Goal: Task Accomplishment & Management: Use online tool/utility

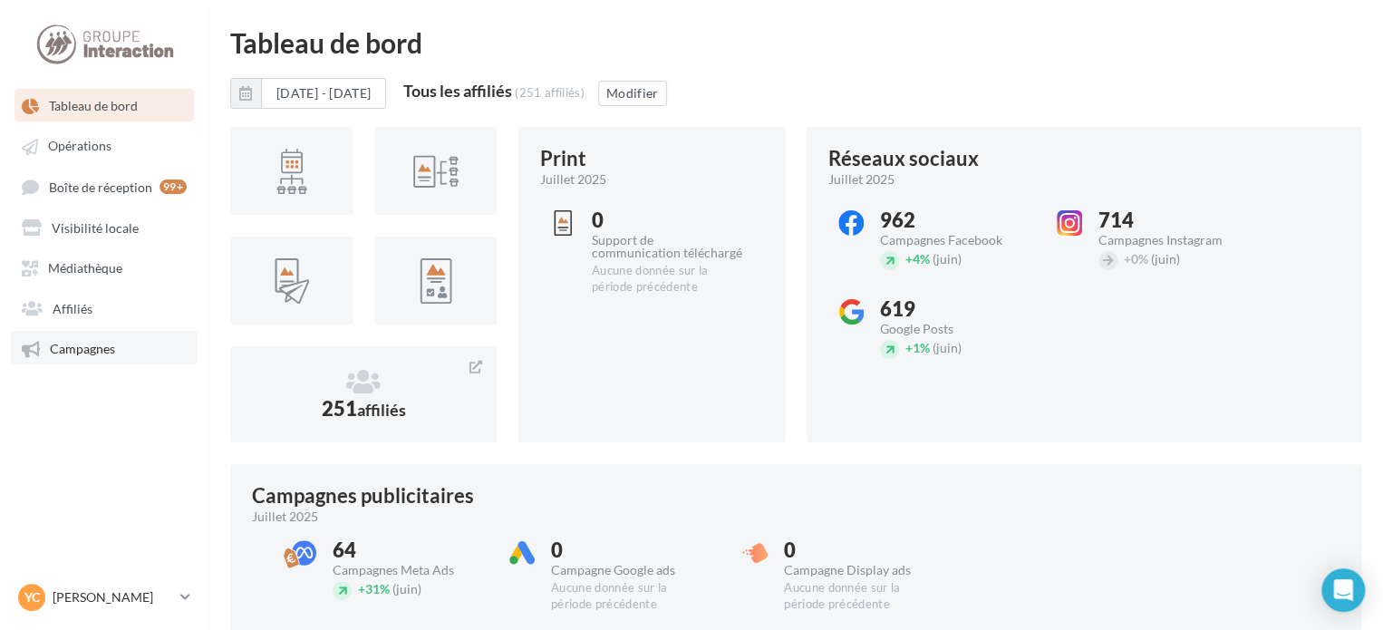
click at [100, 360] on link "Campagnes" at bounding box center [104, 347] width 187 height 33
click at [98, 347] on span "Campagnes" at bounding box center [82, 348] width 65 height 15
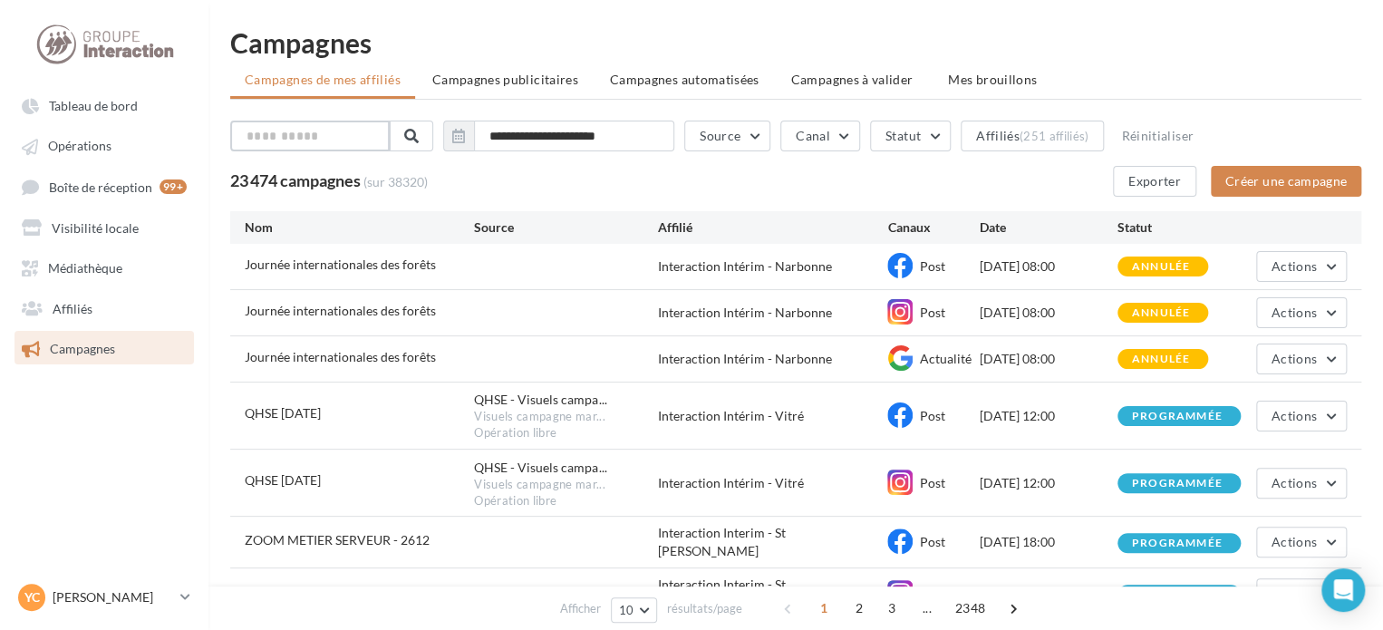
click at [354, 147] on input "text" at bounding box center [309, 136] width 159 height 31
click at [352, 137] on input "text" at bounding box center [309, 136] width 159 height 31
type input "***"
click at [417, 130] on span at bounding box center [409, 136] width 14 height 14
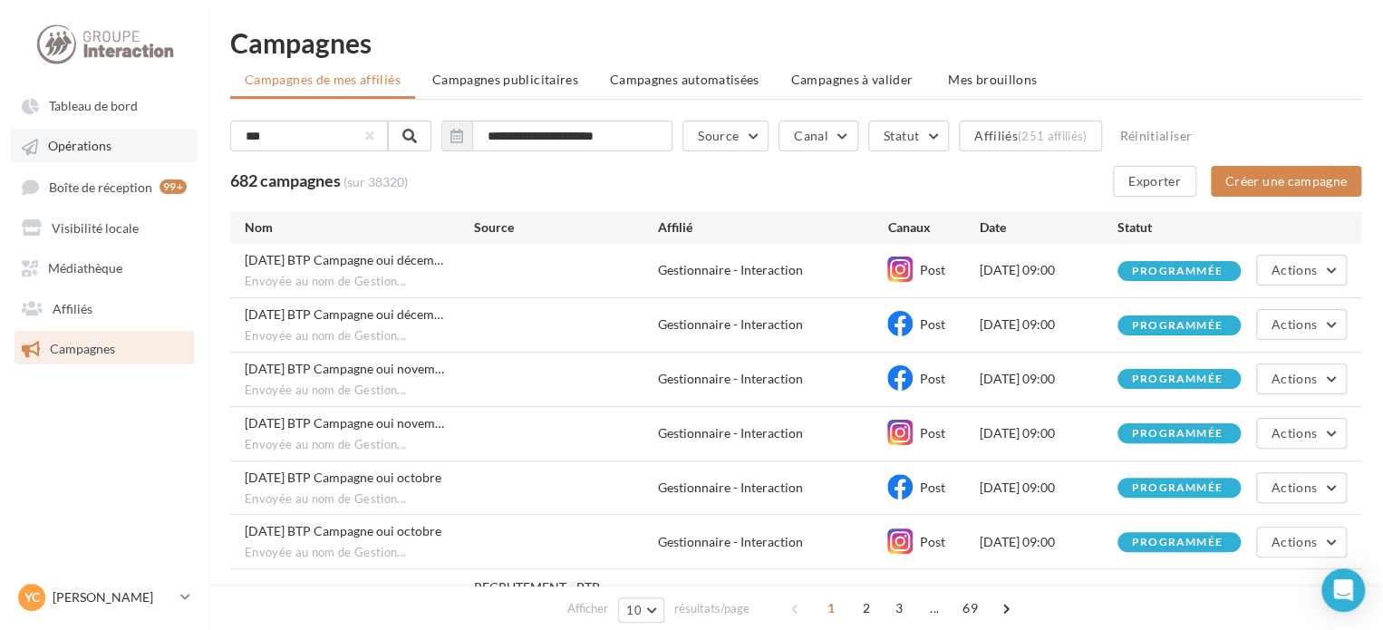
click at [105, 158] on link "Opérations" at bounding box center [104, 145] width 187 height 33
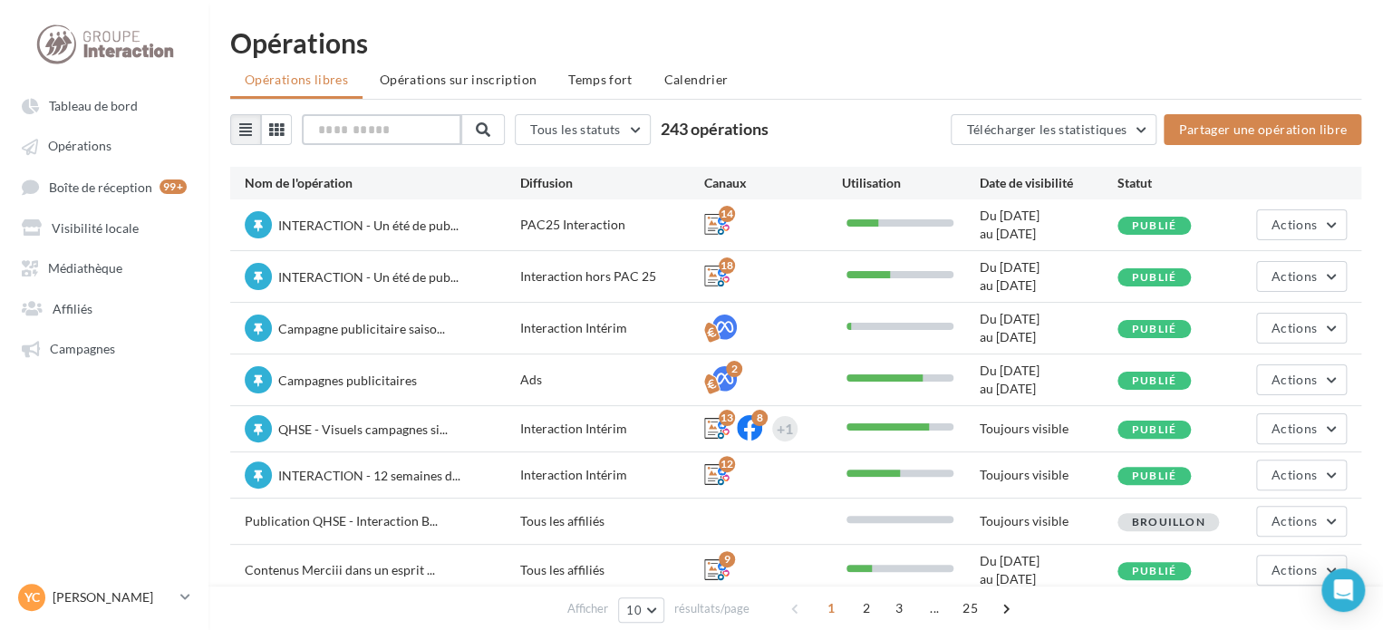
click at [333, 131] on input "text" at bounding box center [381, 129] width 159 height 31
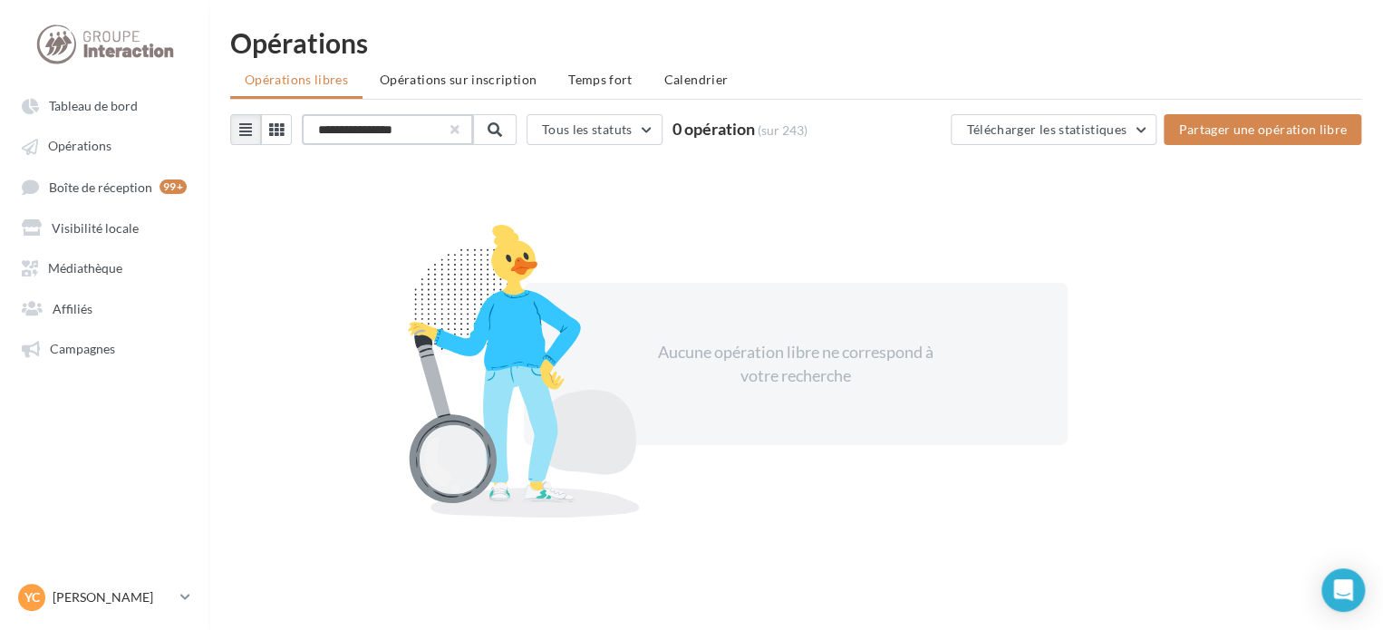
type input "**********"
click at [451, 130] on button "button" at bounding box center [454, 129] width 7 height 7
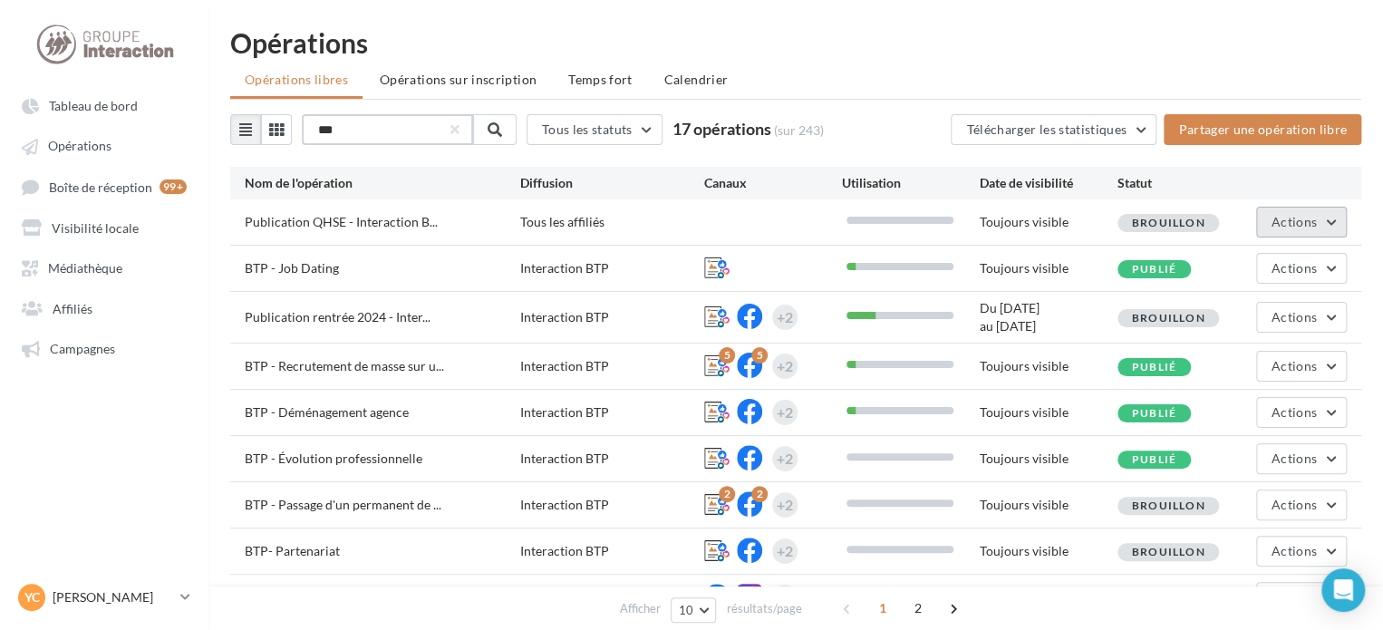
type input "***"
click at [1301, 233] on button "Actions" at bounding box center [1301, 222] width 91 height 31
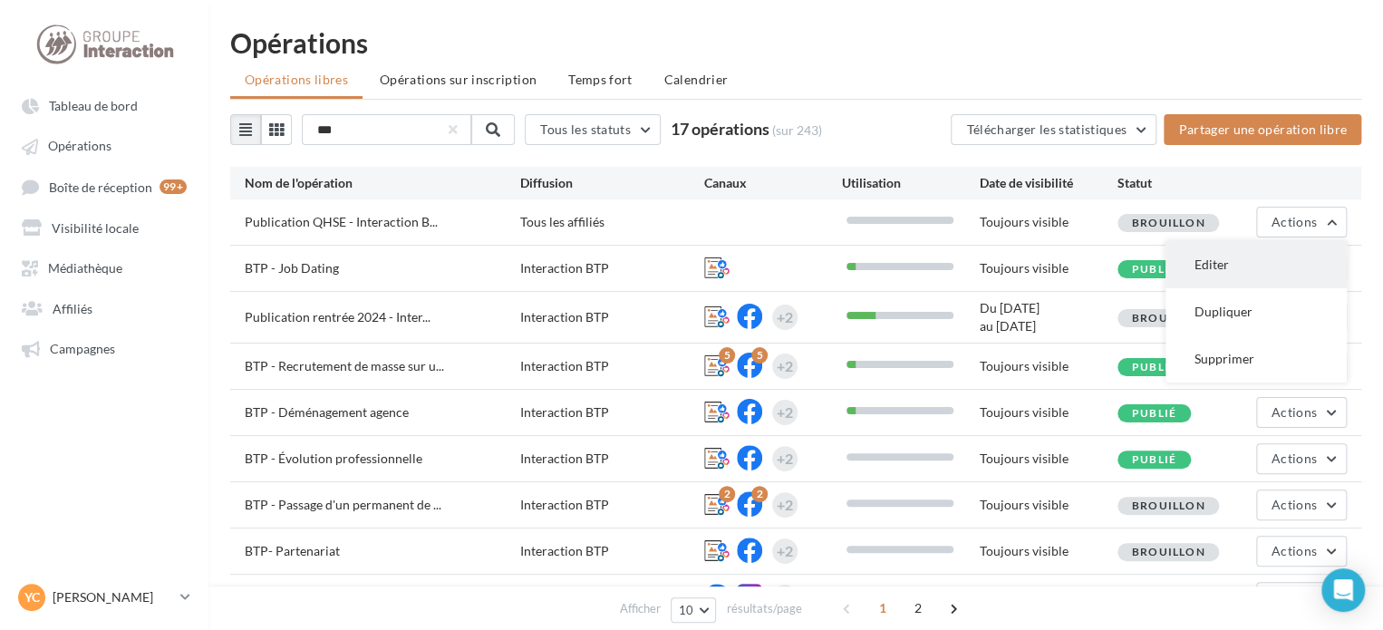
click at [1228, 256] on button "Editer" at bounding box center [1255, 264] width 181 height 47
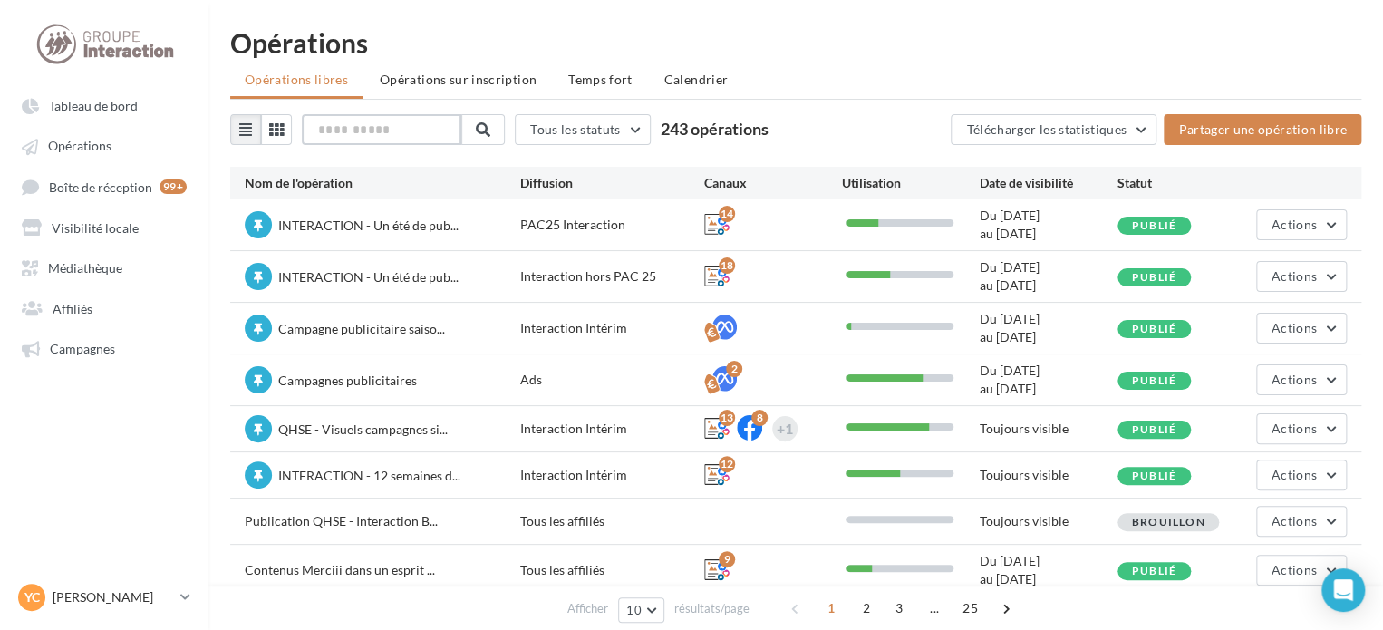
click at [381, 129] on input "text" at bounding box center [381, 129] width 159 height 31
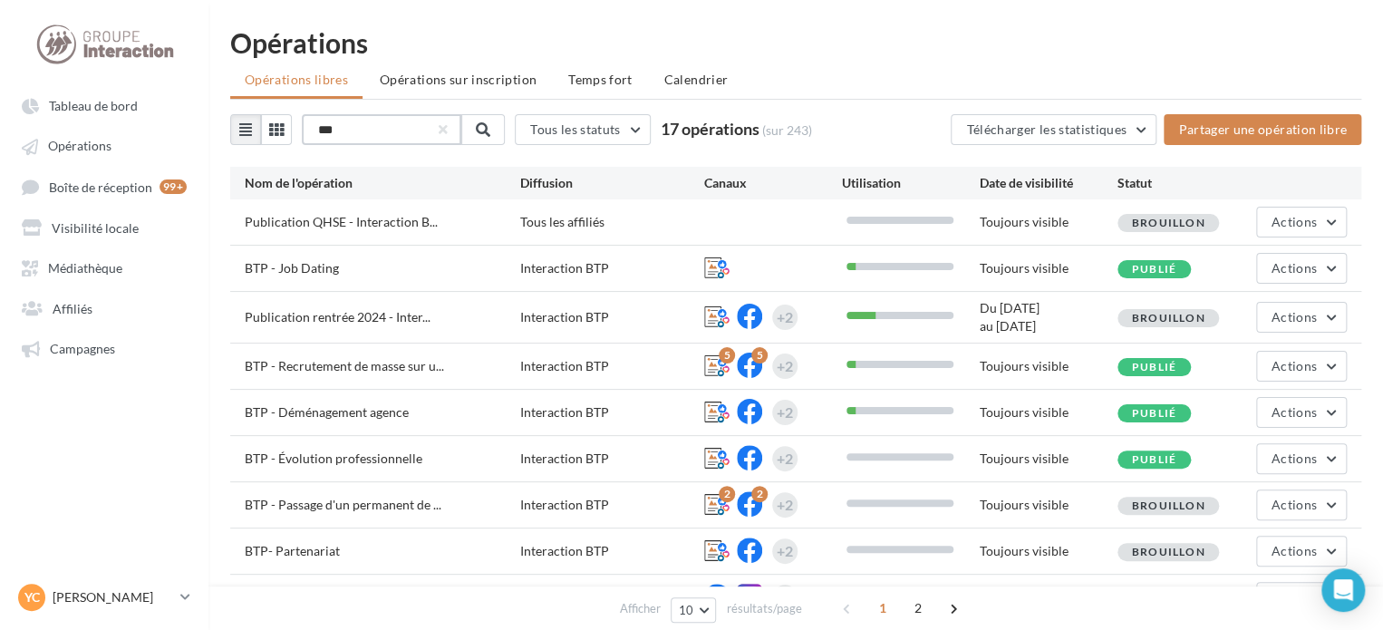
scroll to position [133, 0]
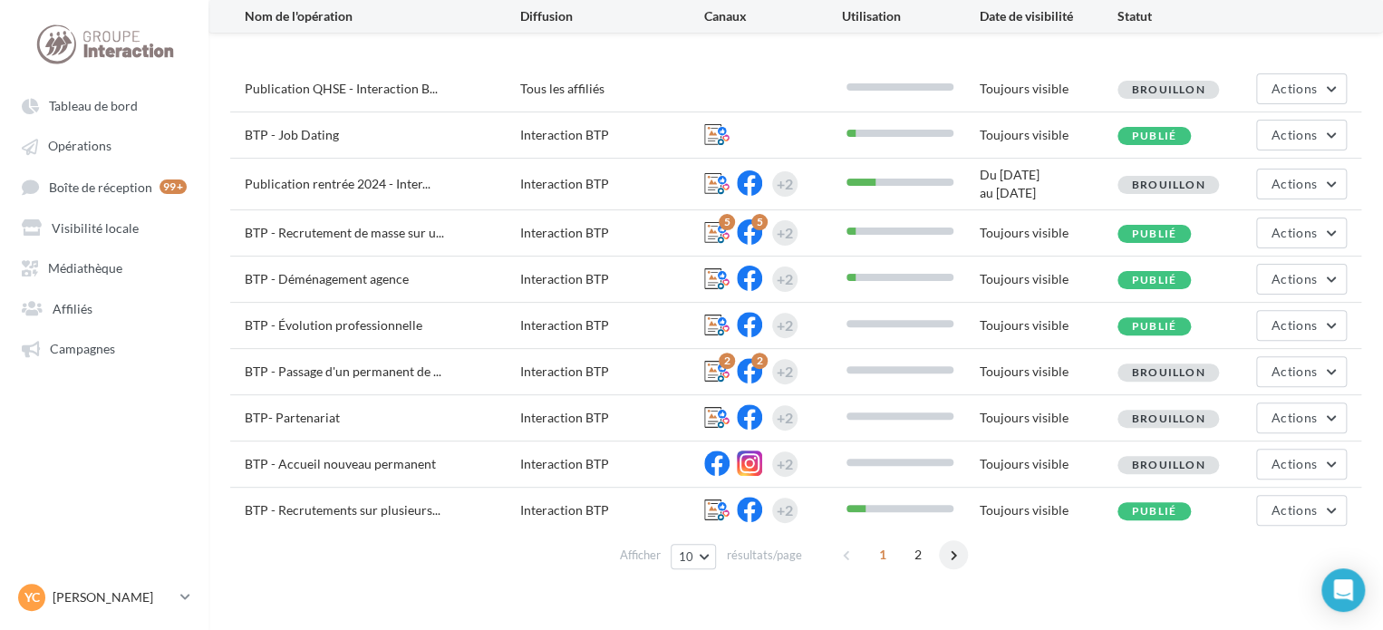
type input "***"
click at [961, 550] on span at bounding box center [953, 554] width 29 height 29
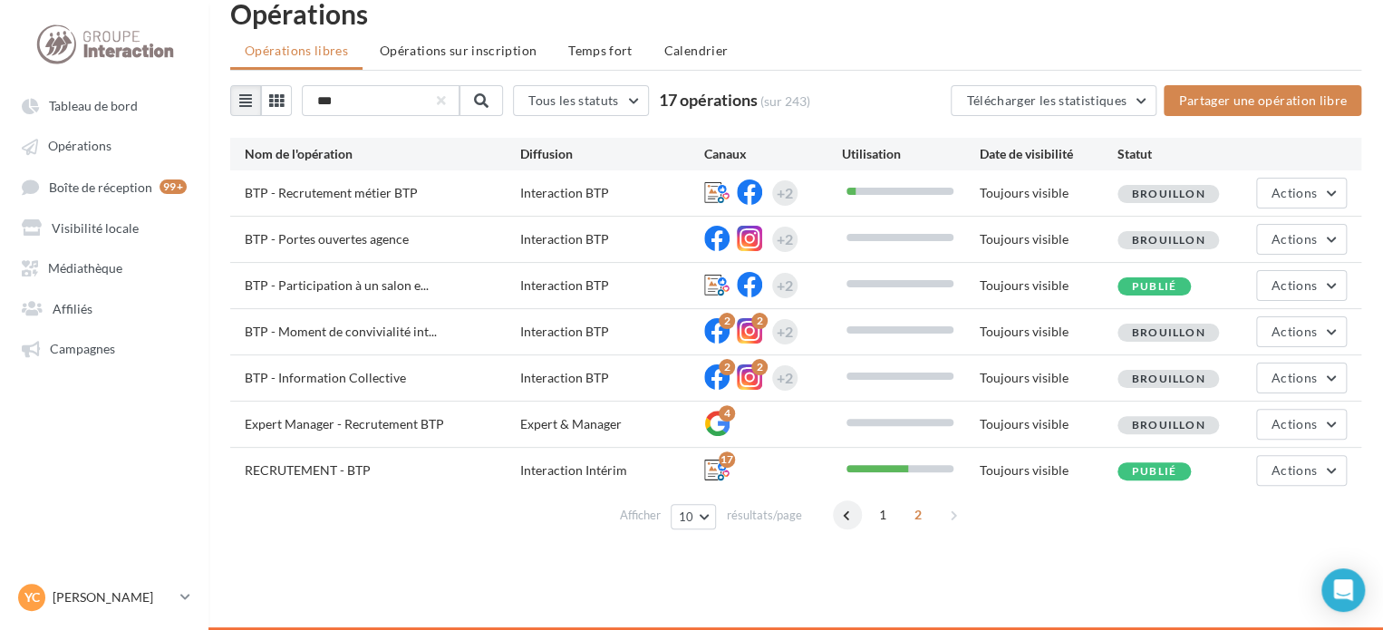
click at [841, 514] on span at bounding box center [847, 514] width 29 height 29
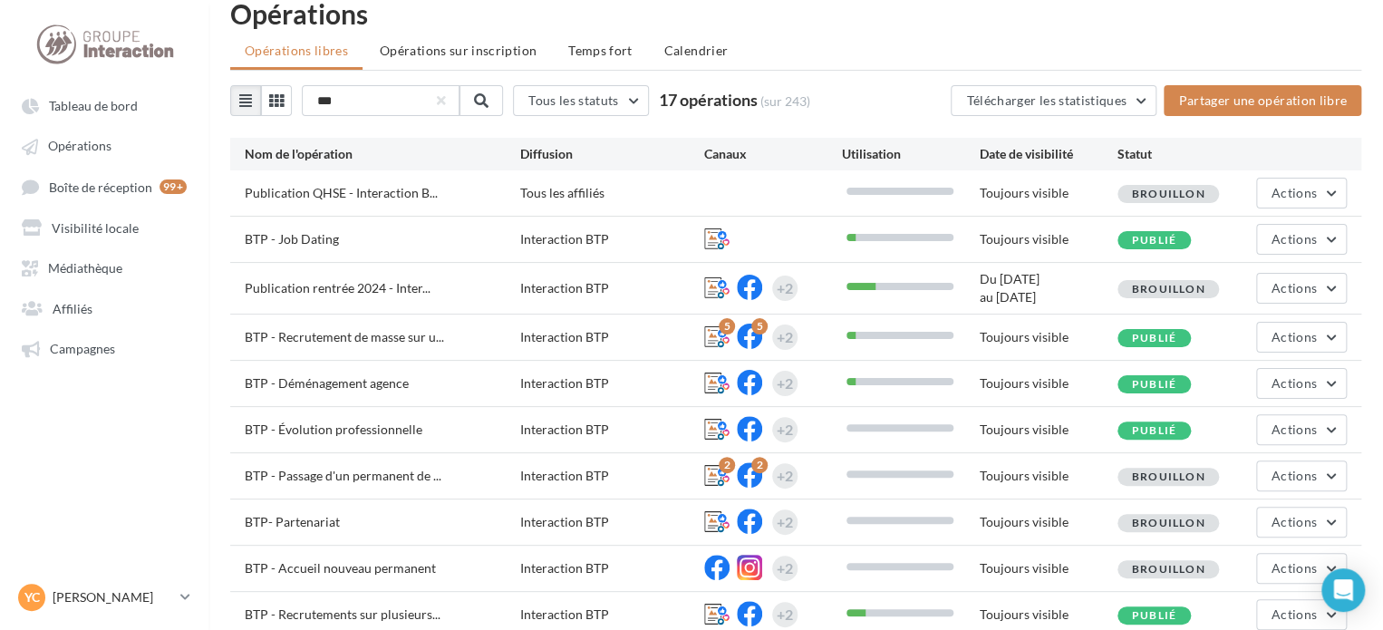
scroll to position [93, 0]
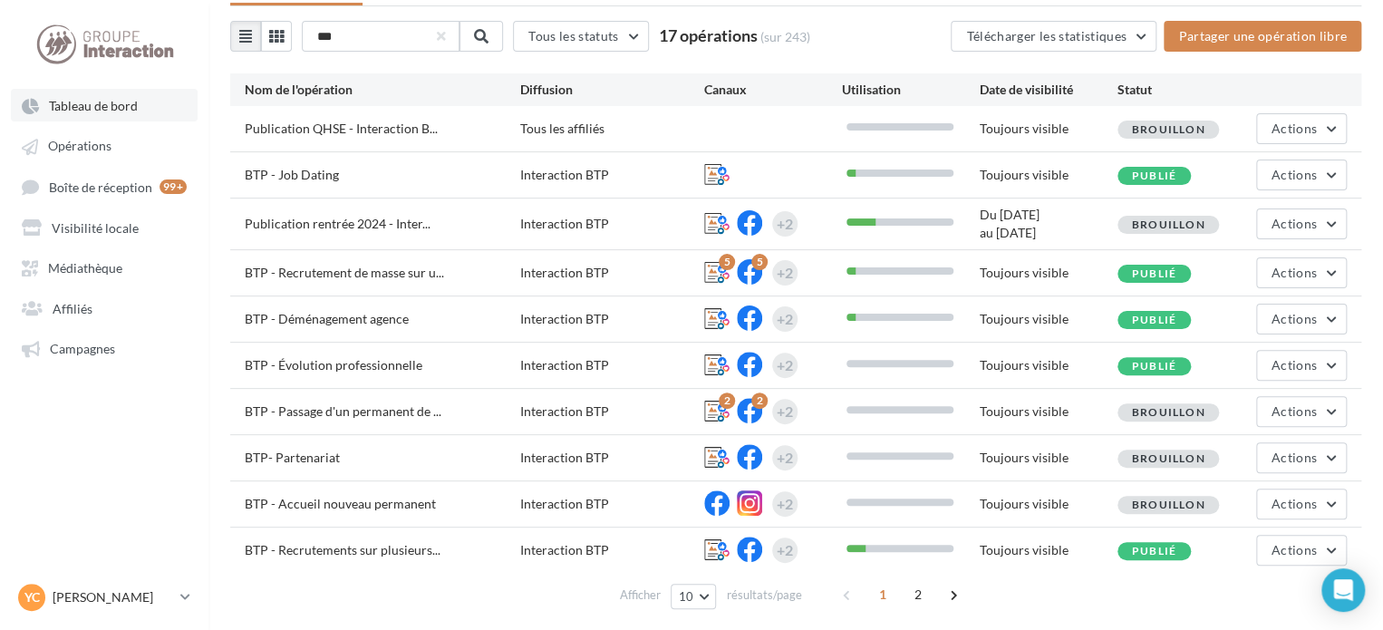
click at [119, 111] on span "Tableau de bord" at bounding box center [93, 105] width 89 height 15
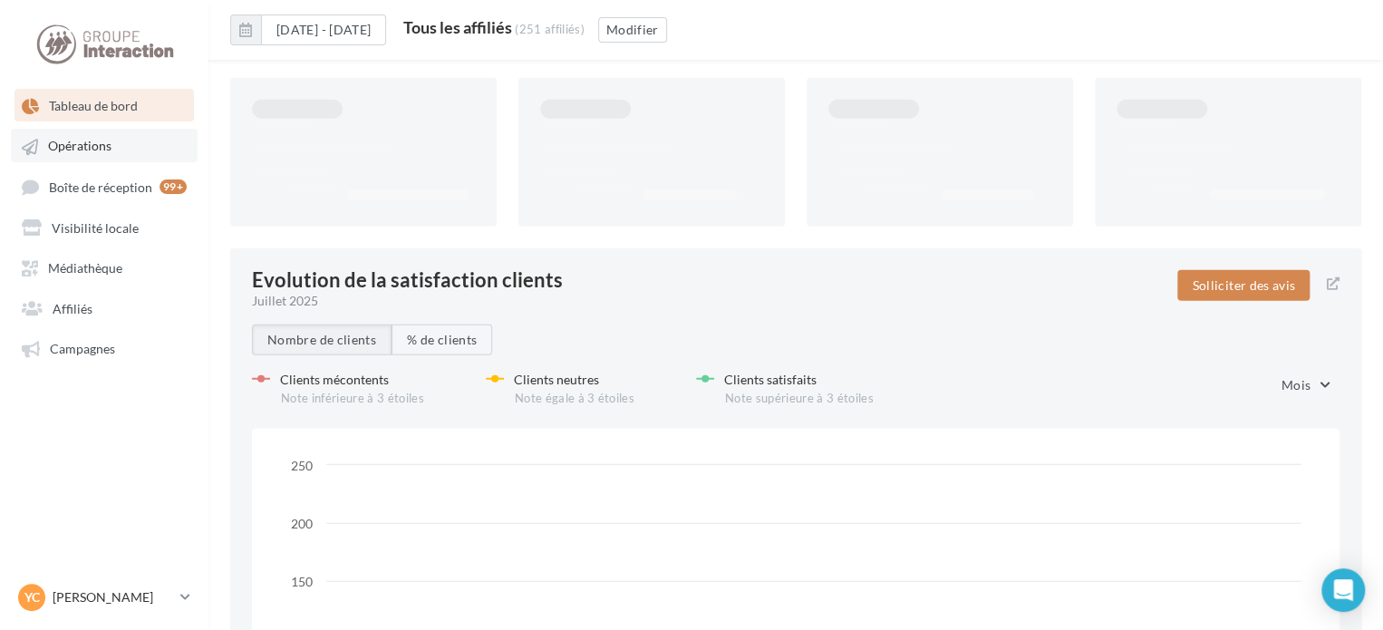
scroll to position [2244, 0]
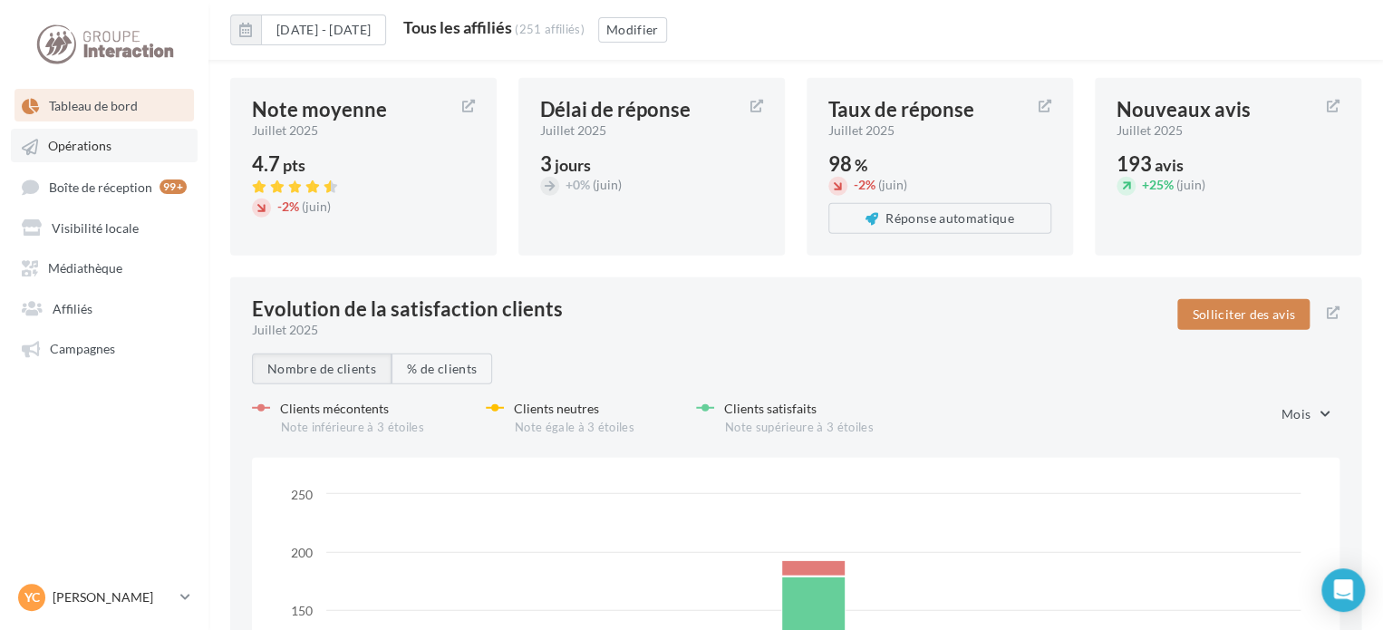
click at [101, 147] on span "Opérations" at bounding box center [79, 146] width 63 height 15
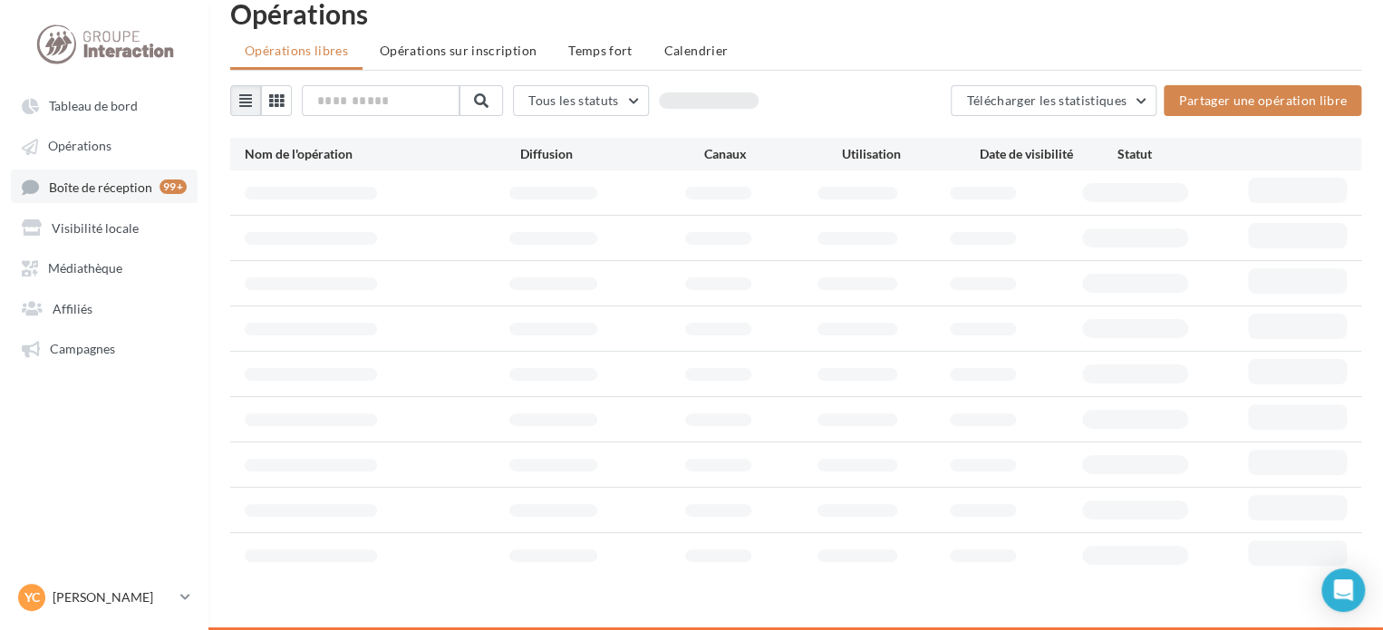
scroll to position [29, 0]
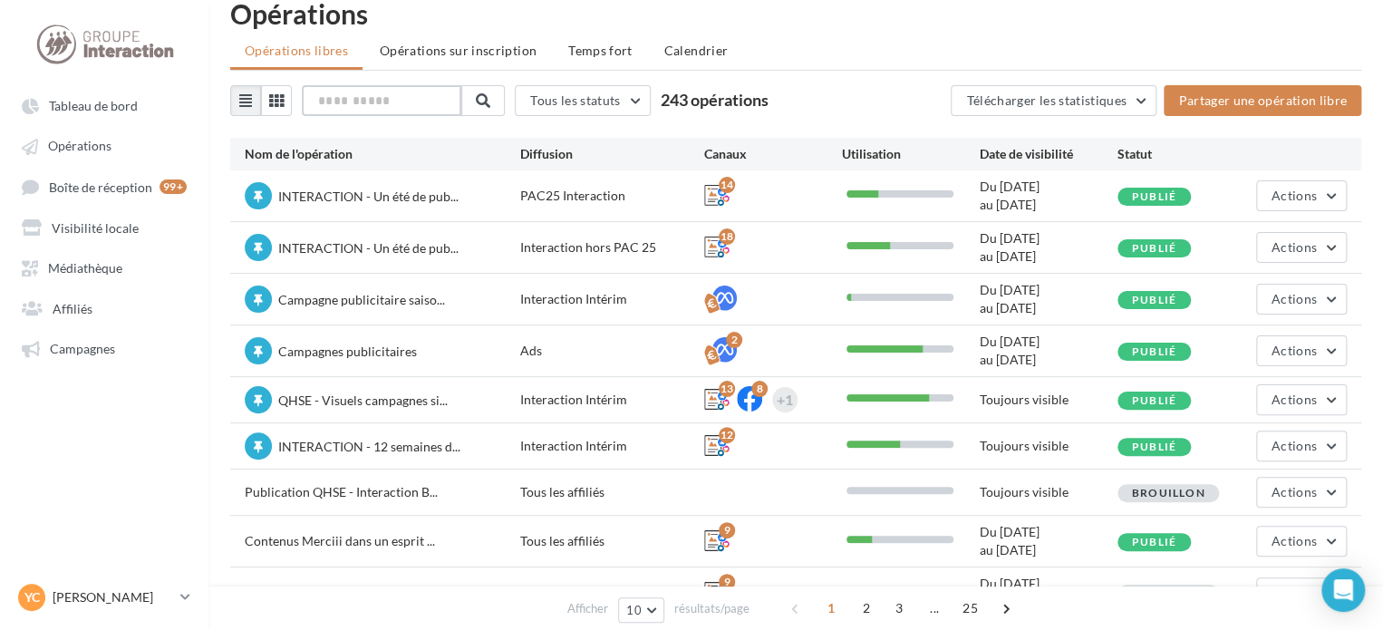
click at [377, 99] on input "text" at bounding box center [381, 100] width 159 height 31
type input "*"
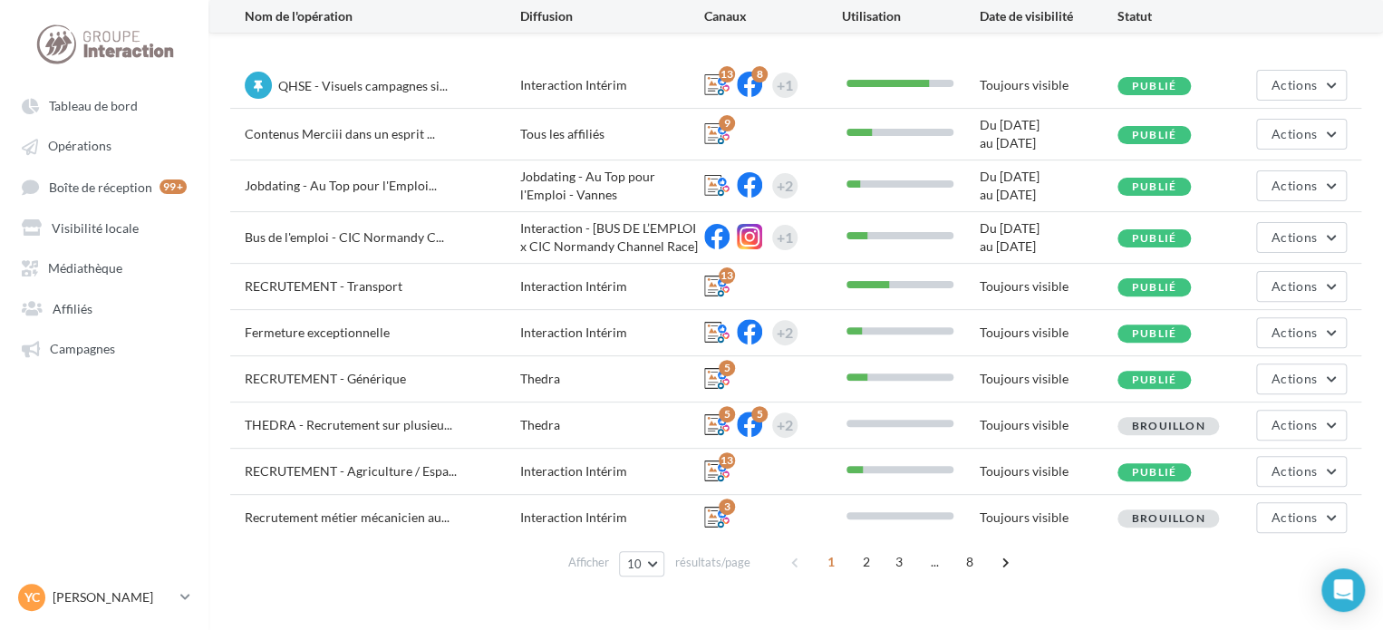
scroll to position [144, 0]
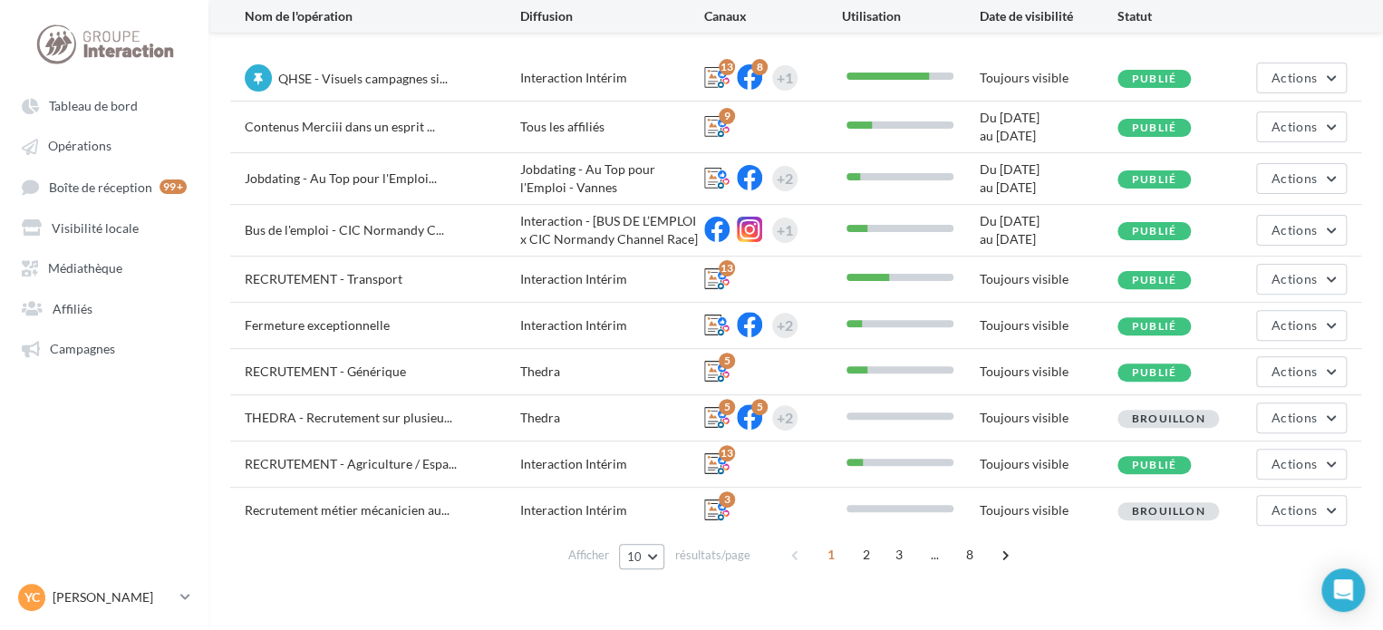
click at [660, 550] on button "10" at bounding box center [642, 556] width 46 height 25
click at [655, 559] on button "10" at bounding box center [642, 556] width 46 height 25
click at [649, 559] on button "10" at bounding box center [642, 556] width 46 height 25
click at [646, 524] on span "100" at bounding box center [644, 523] width 22 height 14
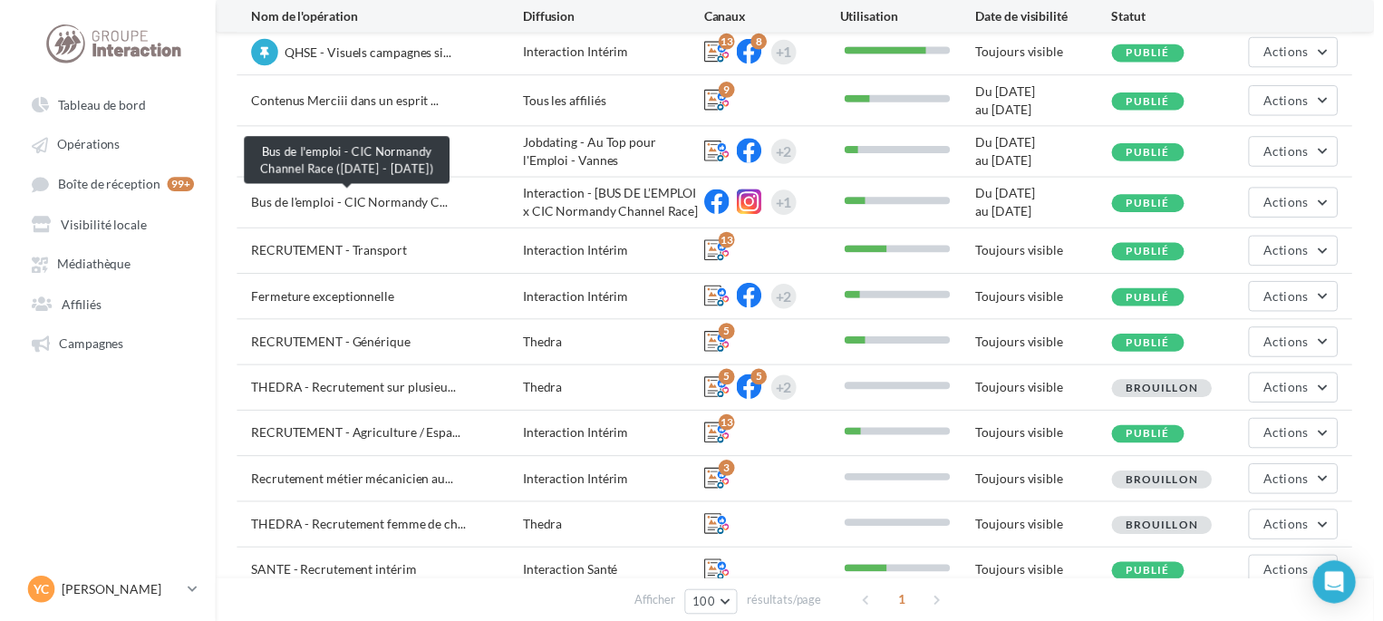
scroll to position [0, 0]
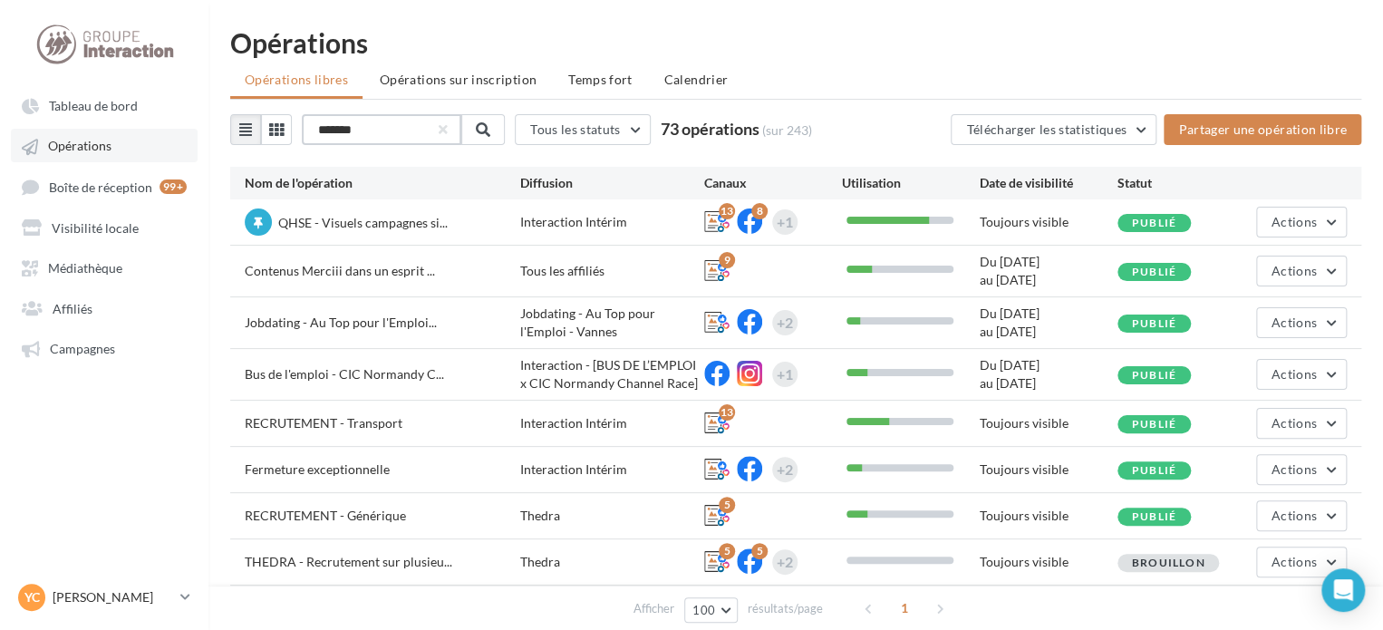
drag, startPoint x: 377, startPoint y: 133, endPoint x: 144, endPoint y: 129, distance: 232.9
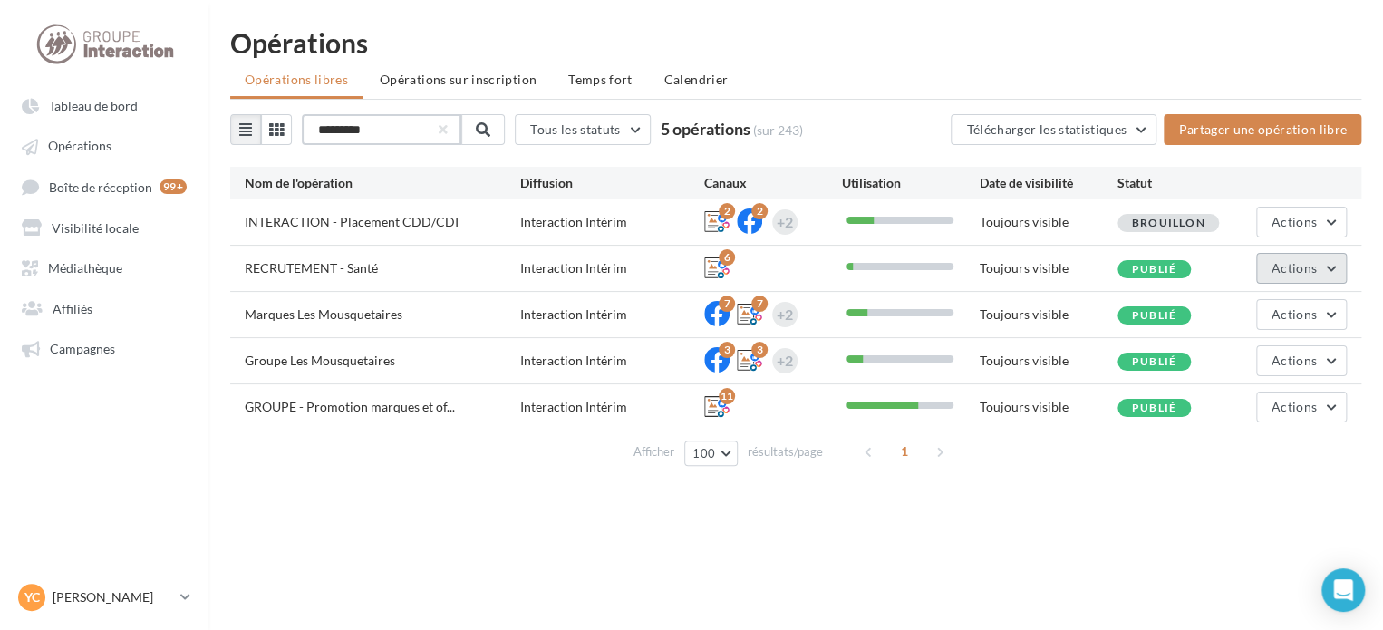
type input "*********"
click at [1288, 267] on span "Actions" at bounding box center [1293, 267] width 45 height 15
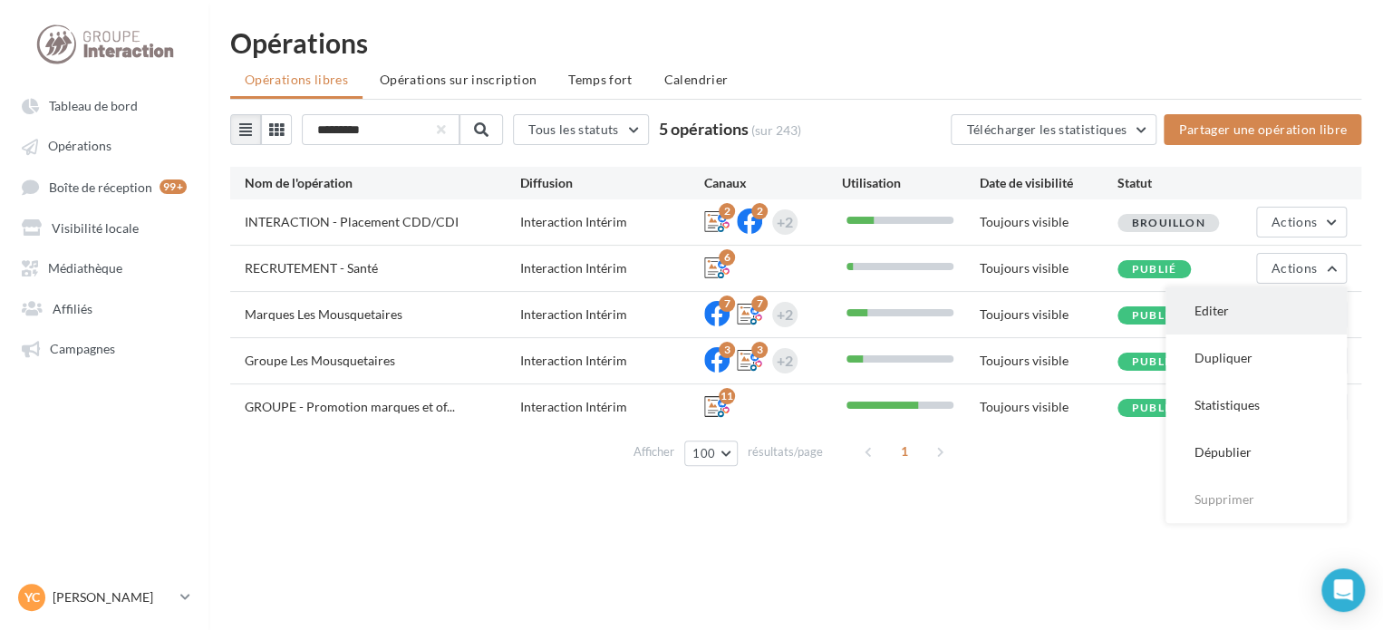
click at [1232, 314] on button "Editer" at bounding box center [1255, 310] width 181 height 47
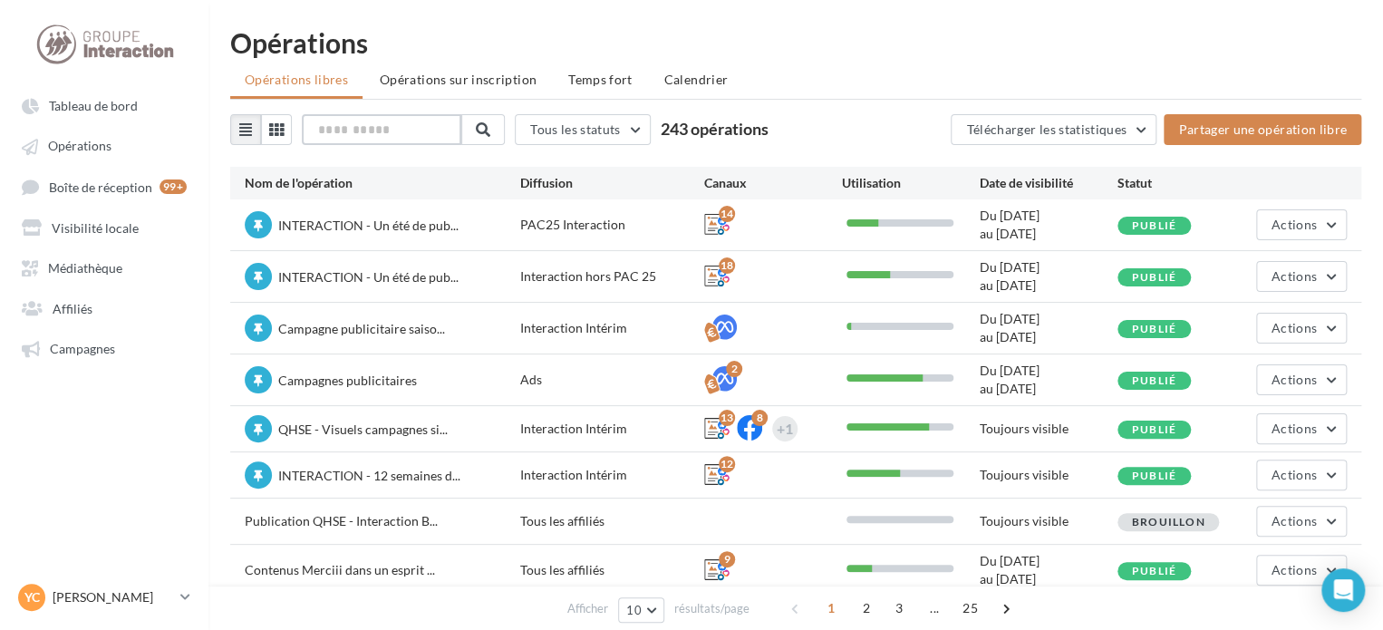
click at [382, 135] on input "text" at bounding box center [381, 129] width 159 height 31
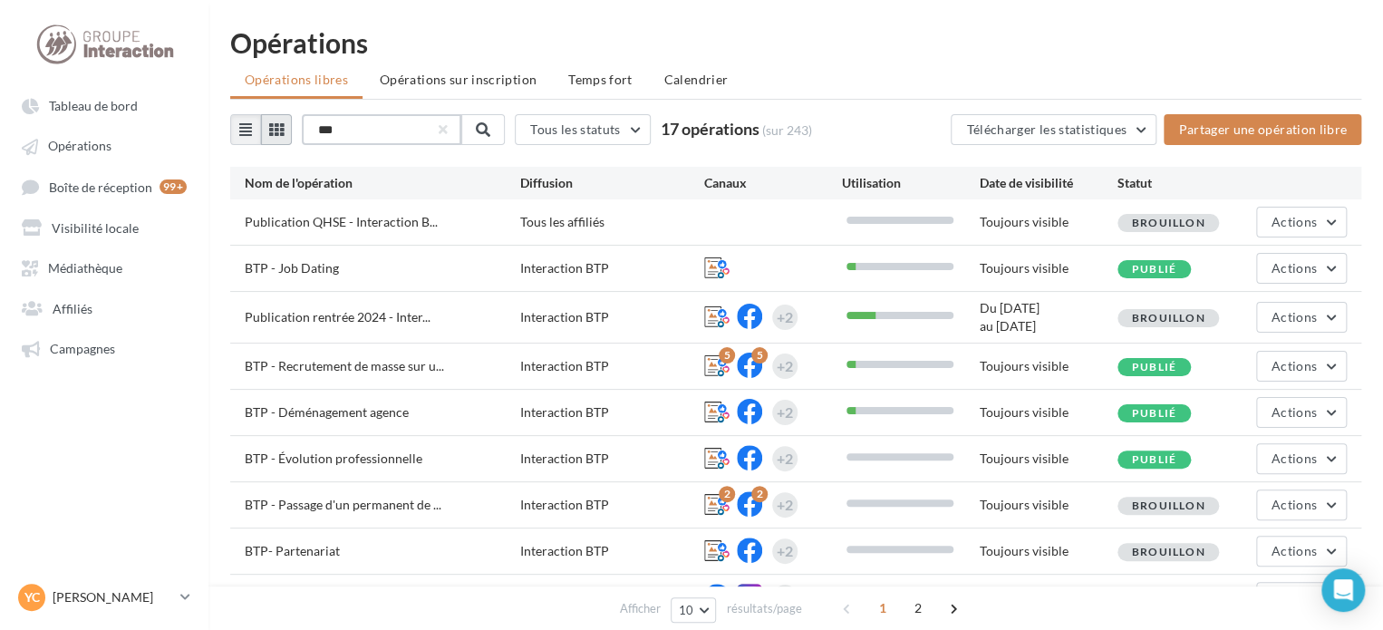
drag, startPoint x: 333, startPoint y: 121, endPoint x: 275, endPoint y: 126, distance: 59.1
click at [278, 126] on div "*** Tous les statuts Tous les statuts Publié Brouillon 17 opérations (sur 243)" at bounding box center [521, 129] width 582 height 31
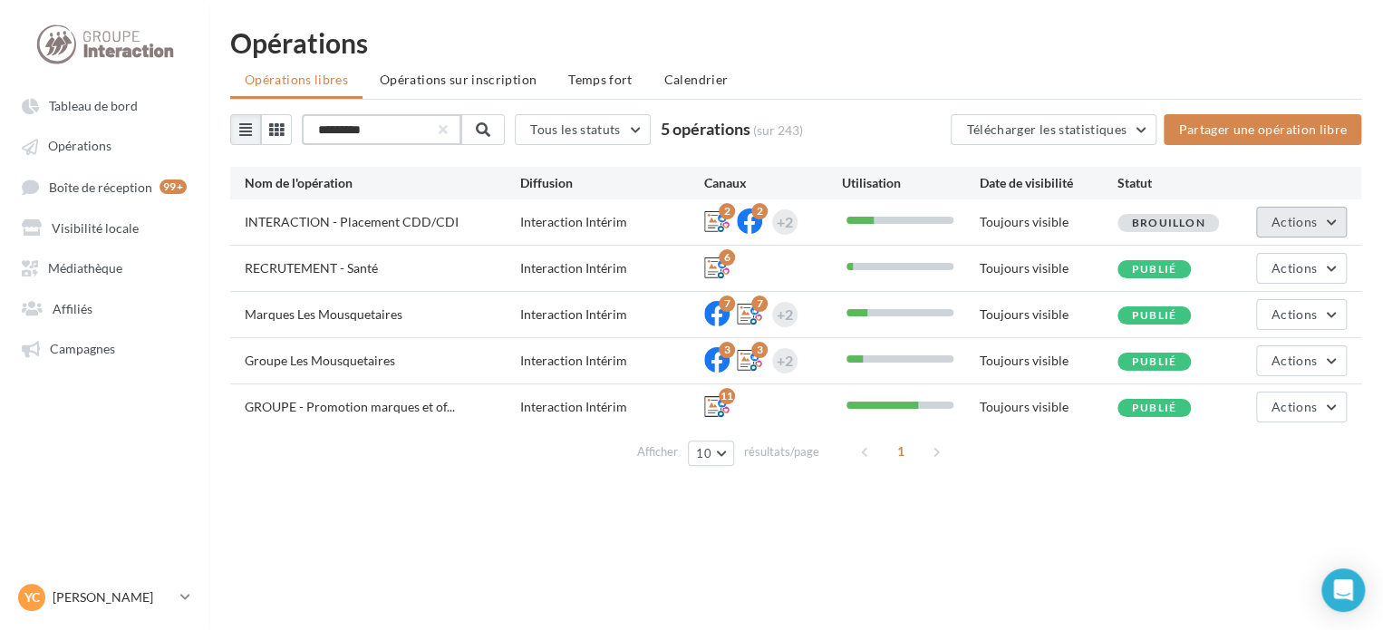
type input "*********"
click at [1323, 212] on button "Actions" at bounding box center [1301, 222] width 91 height 31
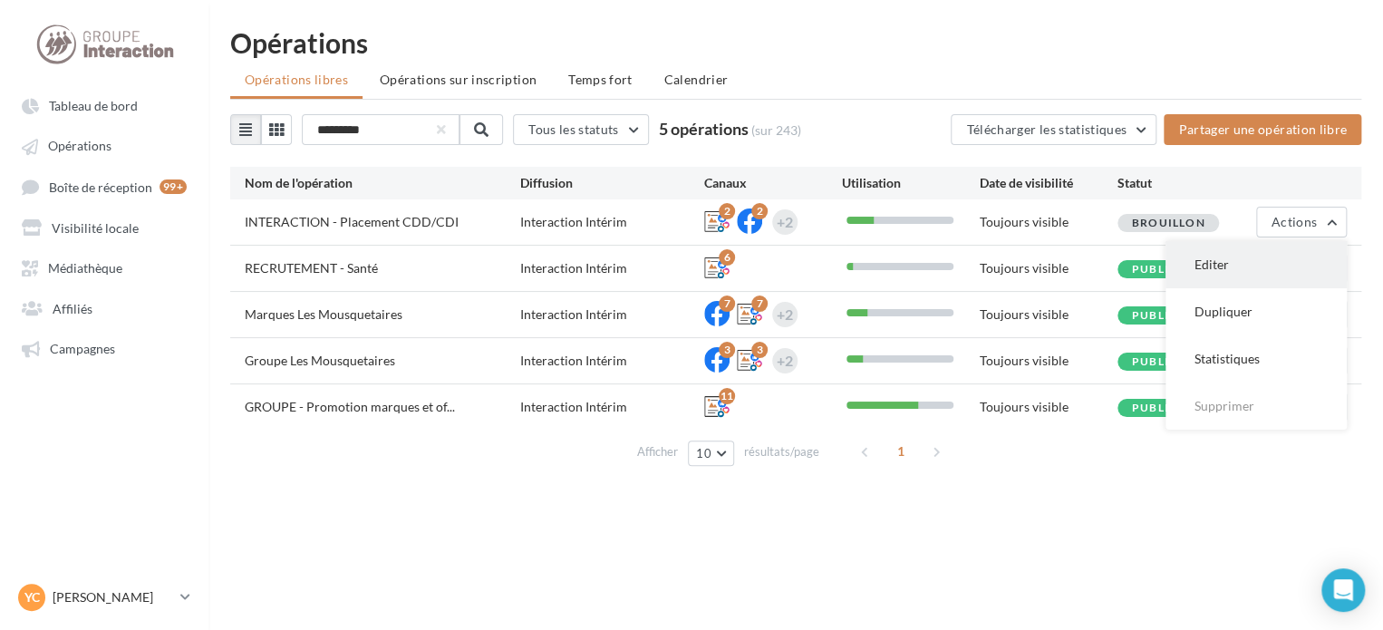
click at [1263, 267] on button "Editer" at bounding box center [1255, 264] width 181 height 47
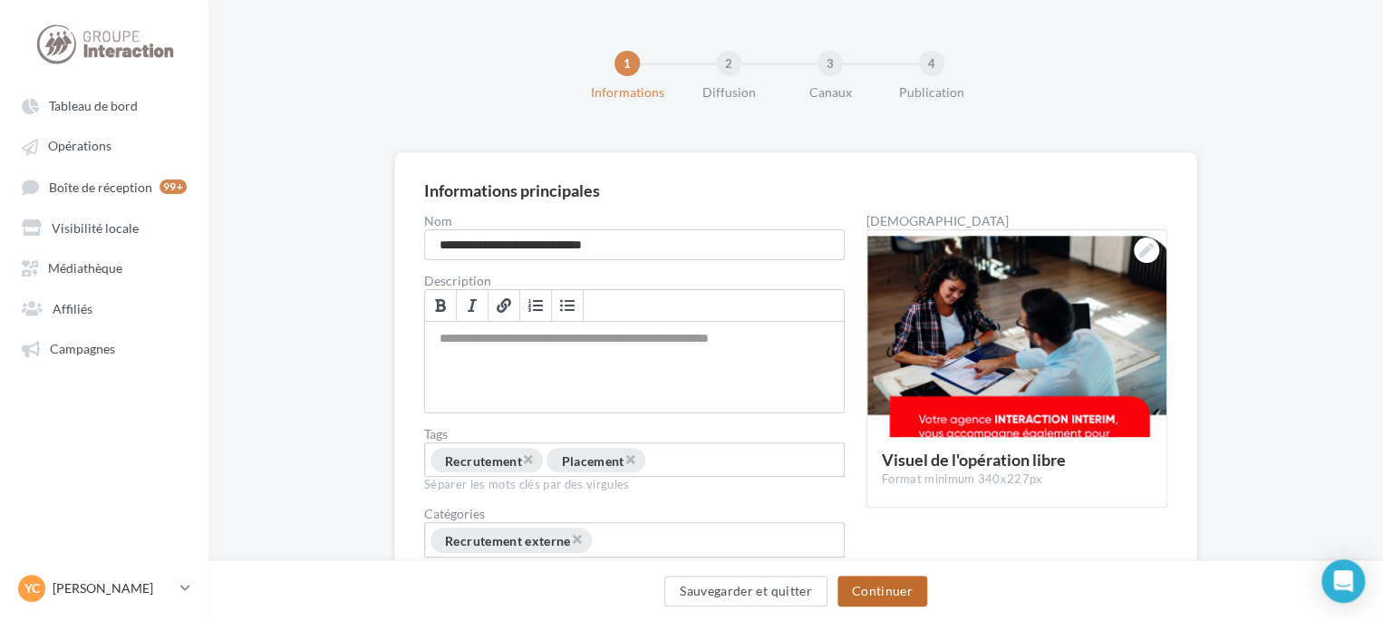
click at [884, 585] on button "Continuer" at bounding box center [882, 590] width 90 height 31
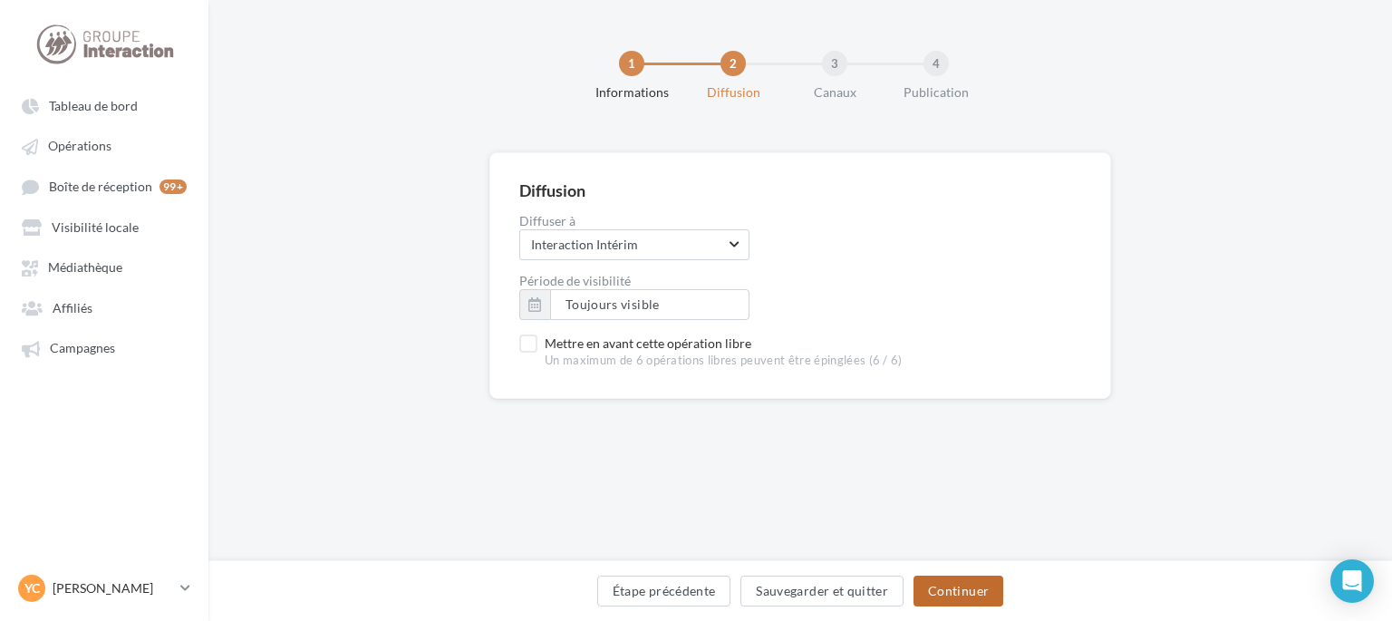
click at [928, 577] on button "Continuer" at bounding box center [958, 590] width 90 height 31
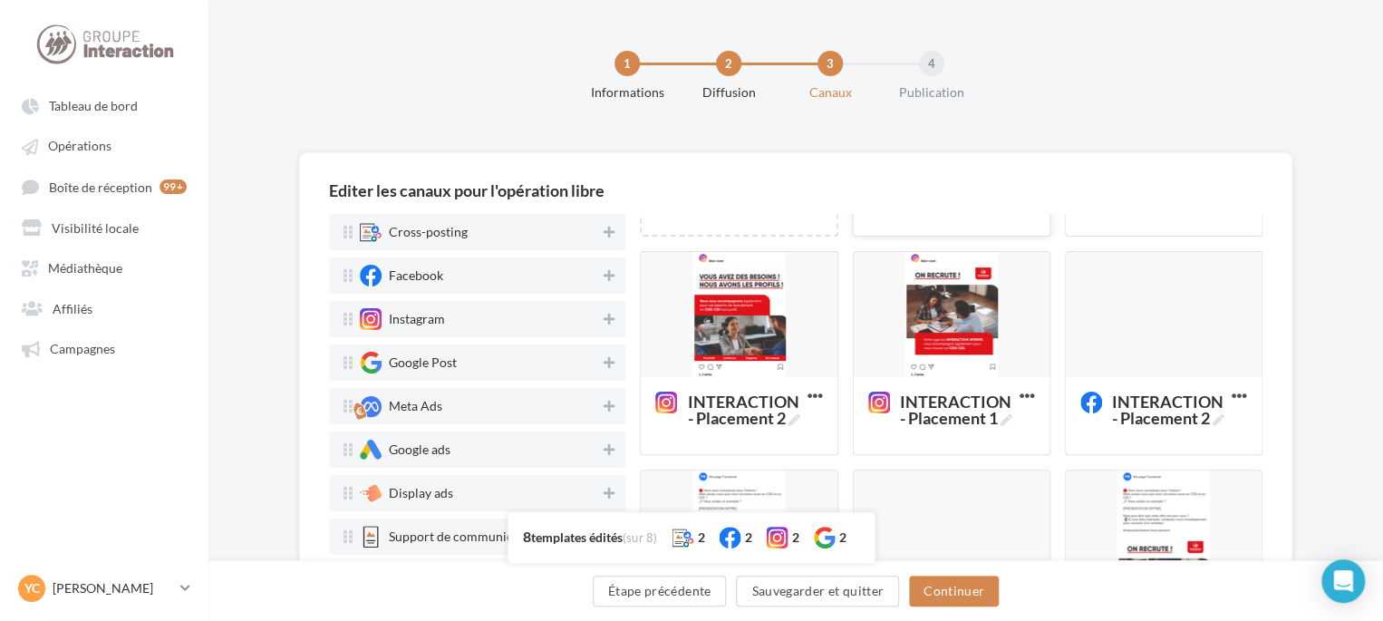
scroll to position [252, 0]
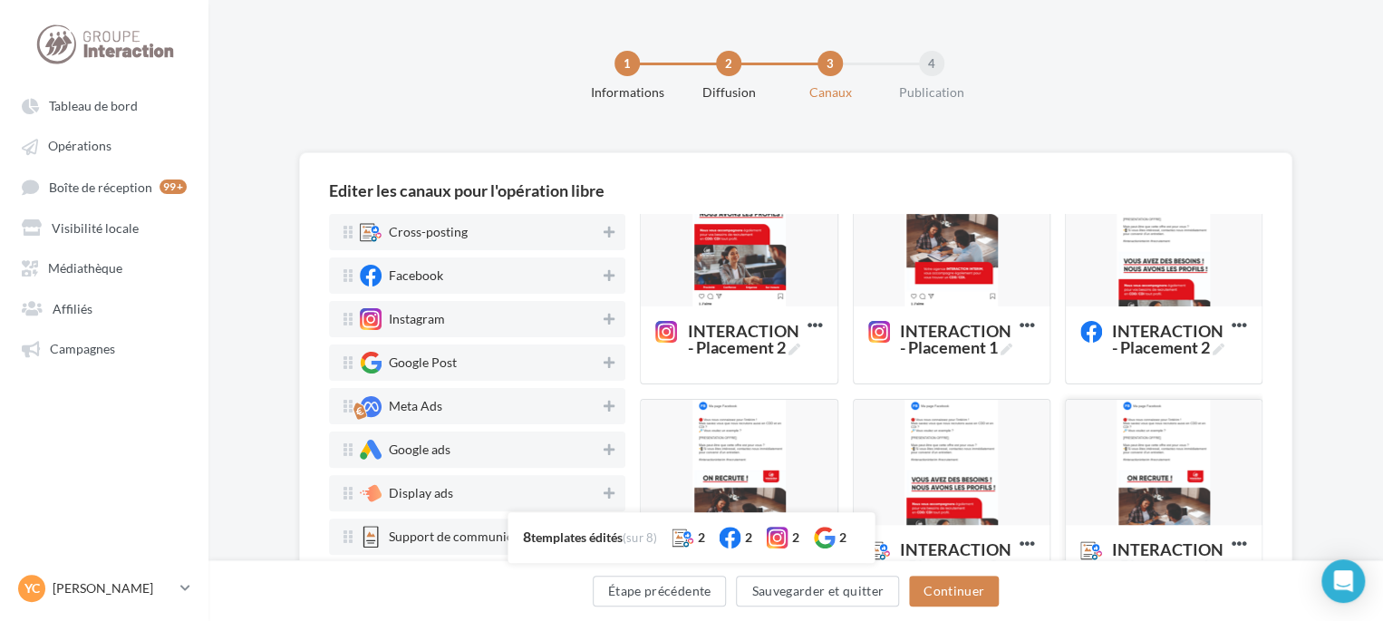
click at [1136, 448] on div at bounding box center [1164, 463] width 196 height 127
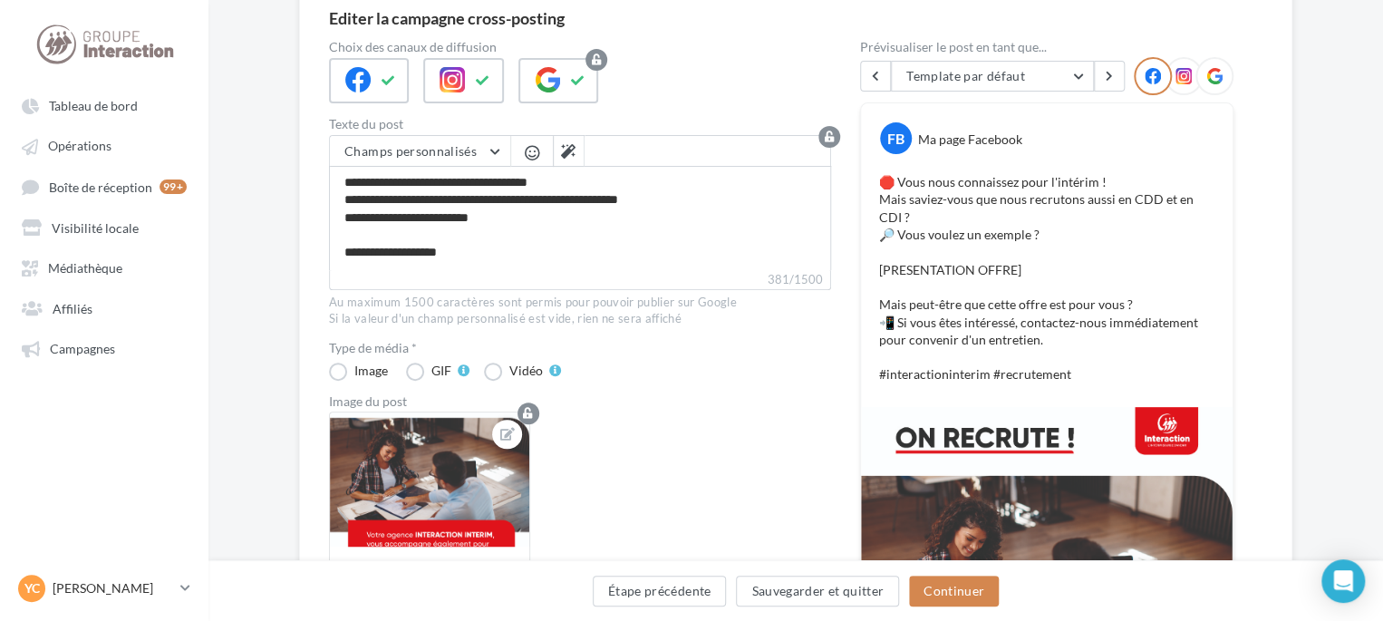
scroll to position [0, 0]
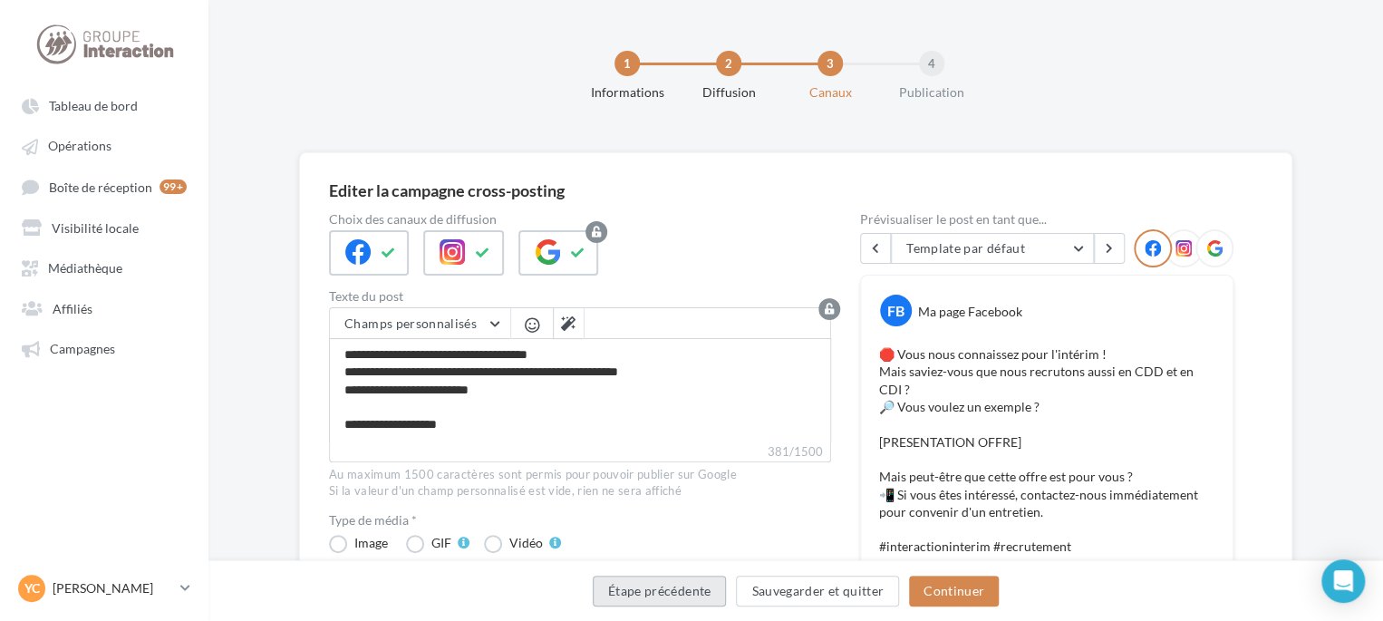
click at [667, 602] on button "Étape précédente" at bounding box center [660, 590] width 134 height 31
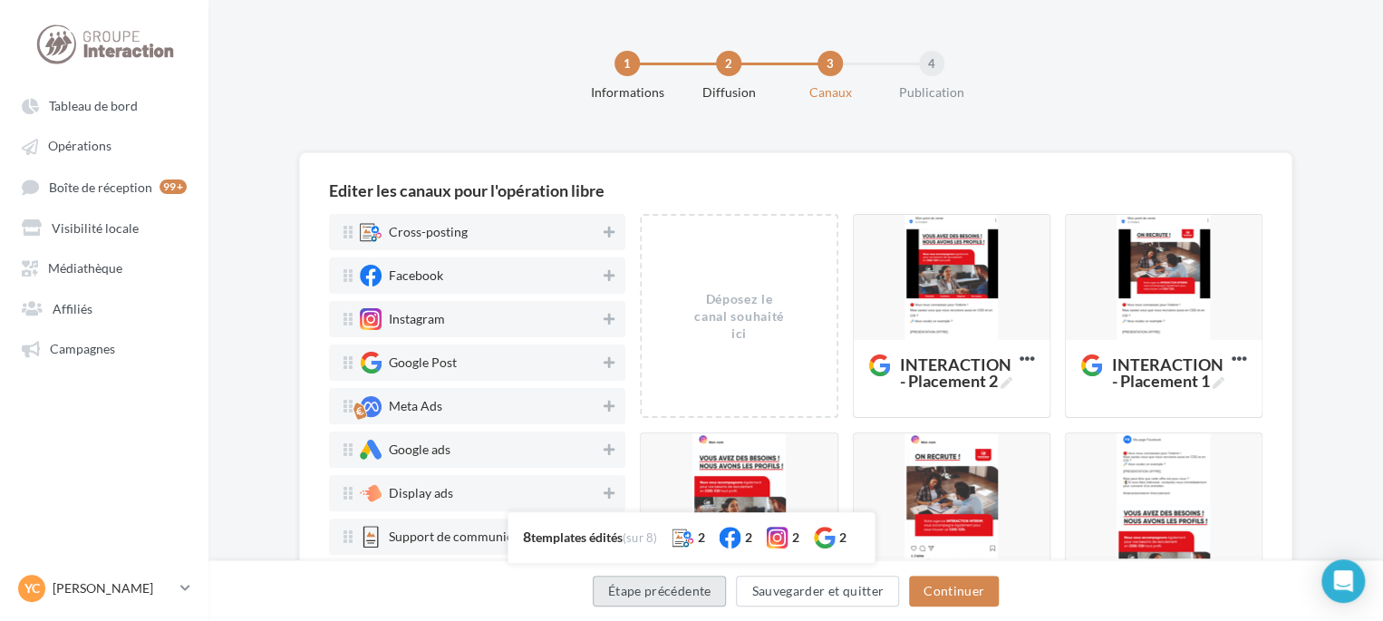
click at [667, 602] on button "Étape précédente" at bounding box center [660, 590] width 134 height 31
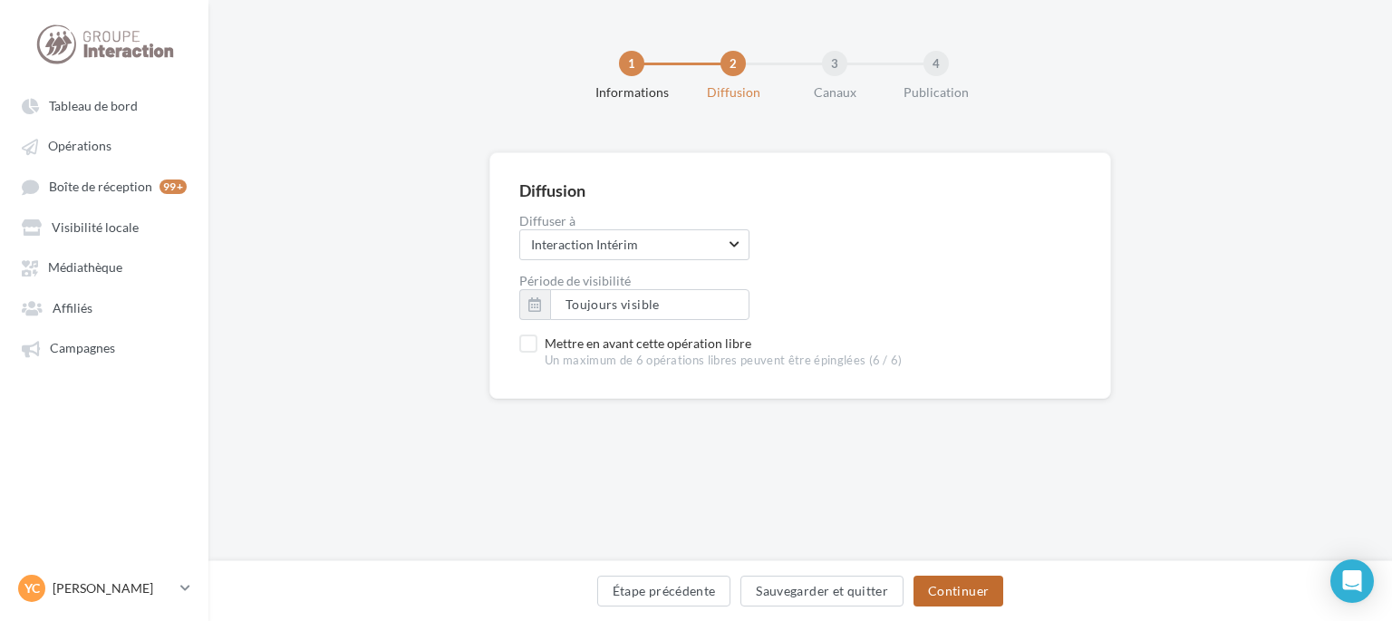
click at [949, 575] on div "Étape précédente Sauvegarder et quitter Continuer" at bounding box center [800, 590] width 1184 height 61
click at [953, 588] on button "Continuer" at bounding box center [958, 590] width 90 height 31
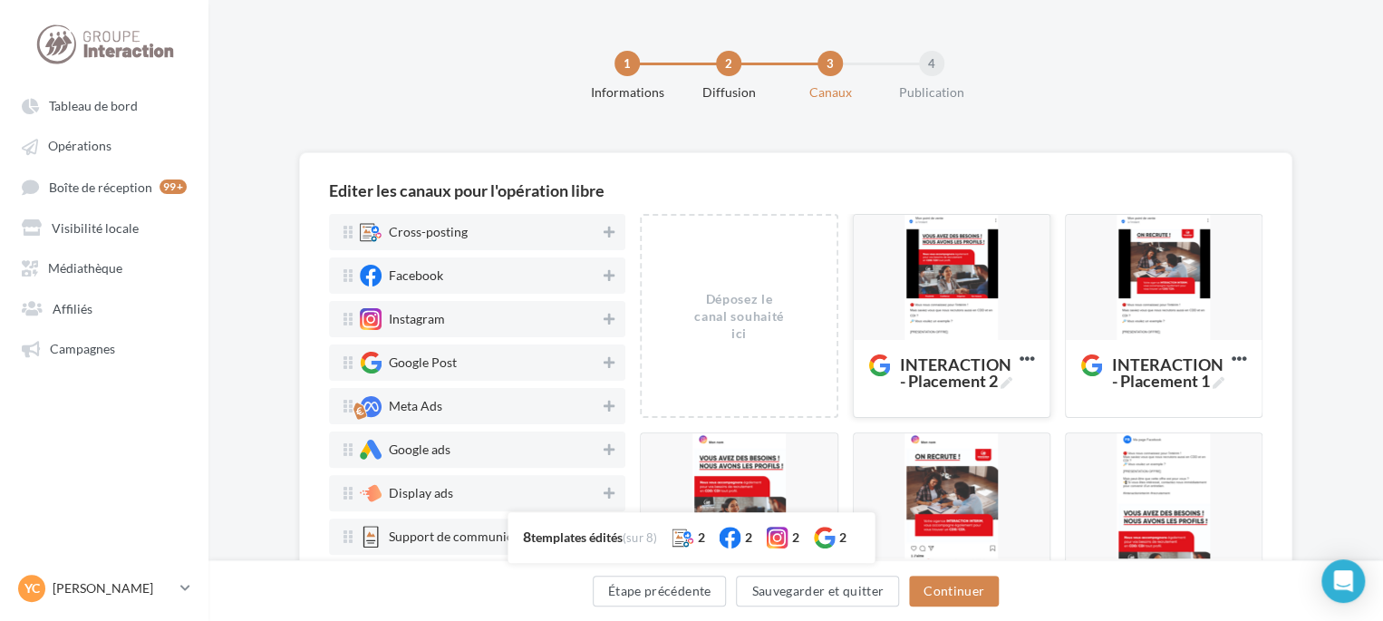
click at [939, 278] on div at bounding box center [952, 278] width 196 height 127
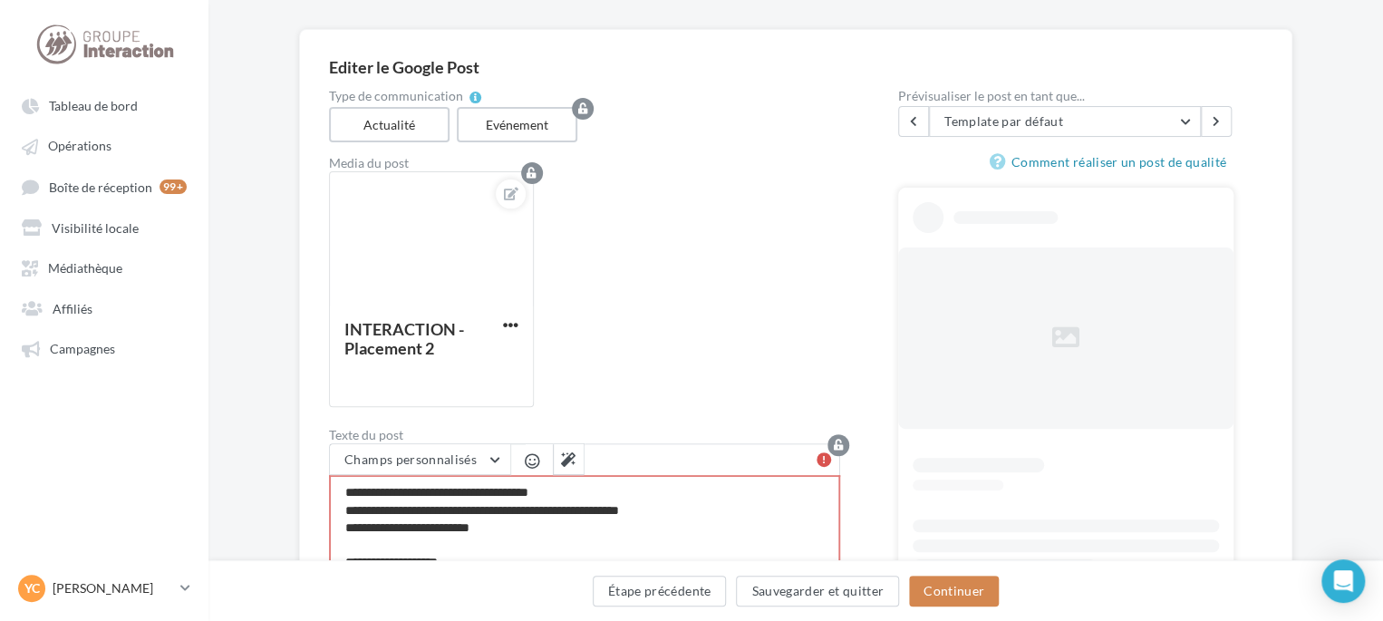
scroll to position [272, 0]
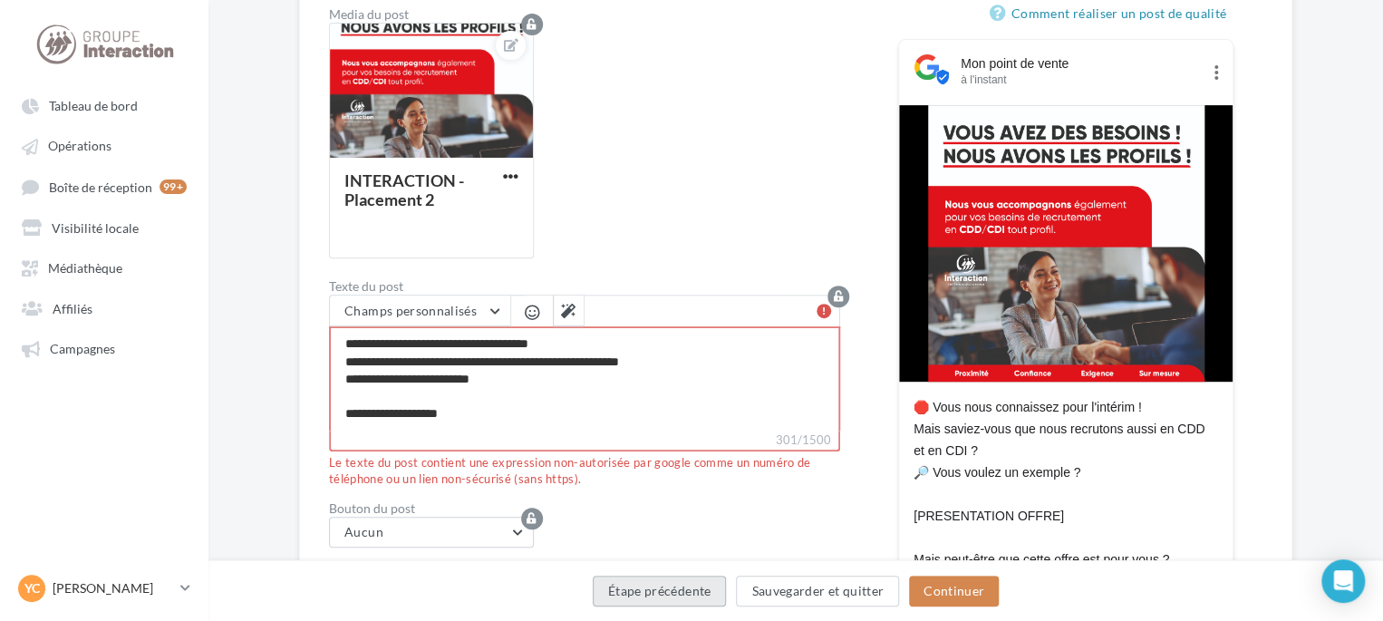
click at [664, 599] on button "Étape précédente" at bounding box center [660, 590] width 134 height 31
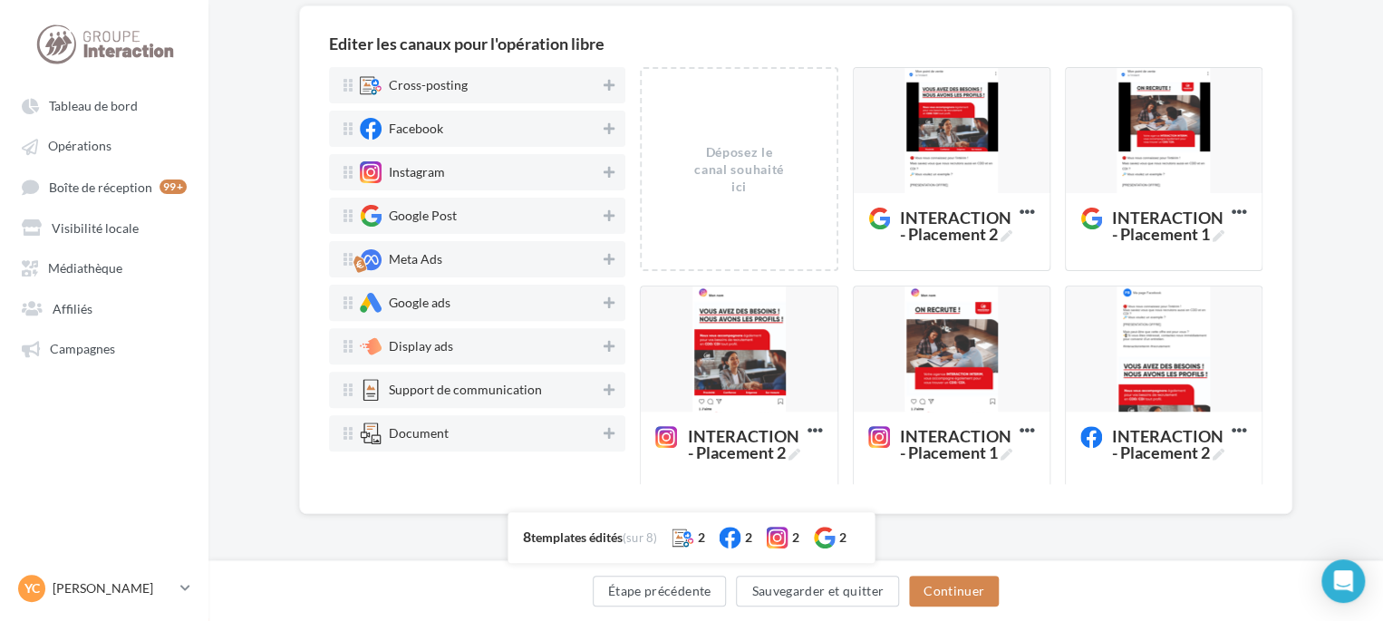
scroll to position [147, 0]
click at [664, 599] on button "Étape précédente" at bounding box center [660, 590] width 134 height 31
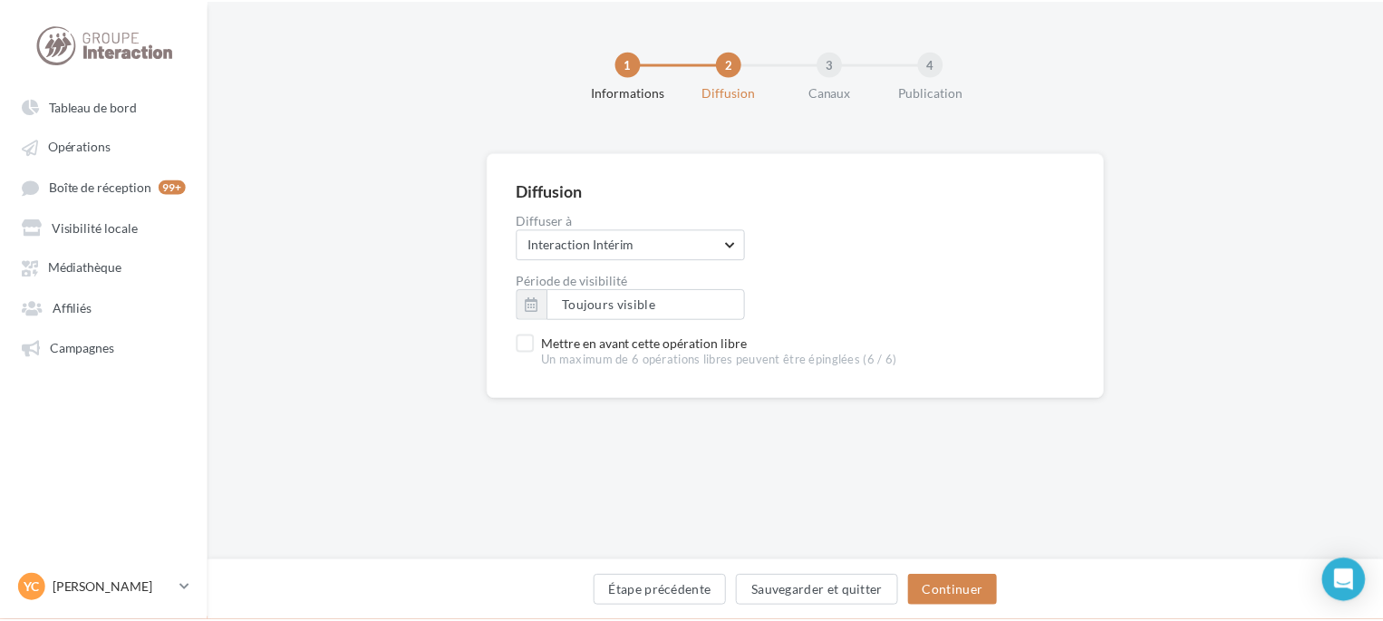
scroll to position [147, 0]
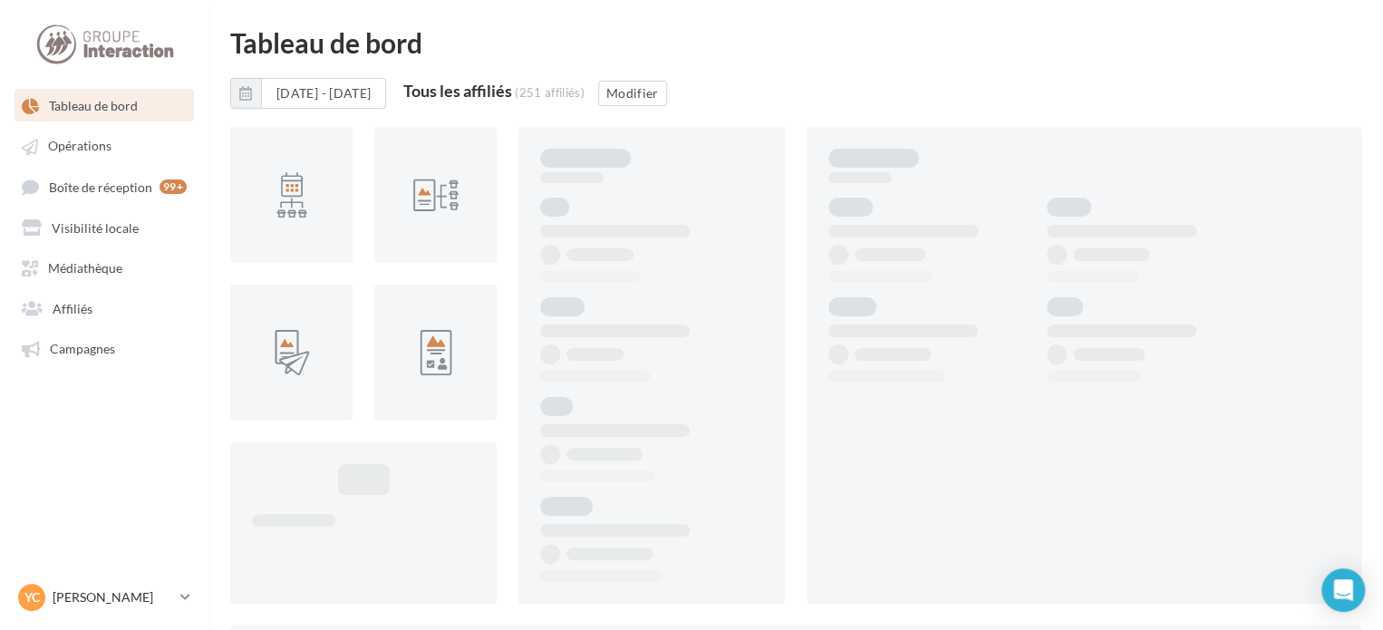
scroll to position [29, 0]
